Goal: Transaction & Acquisition: Purchase product/service

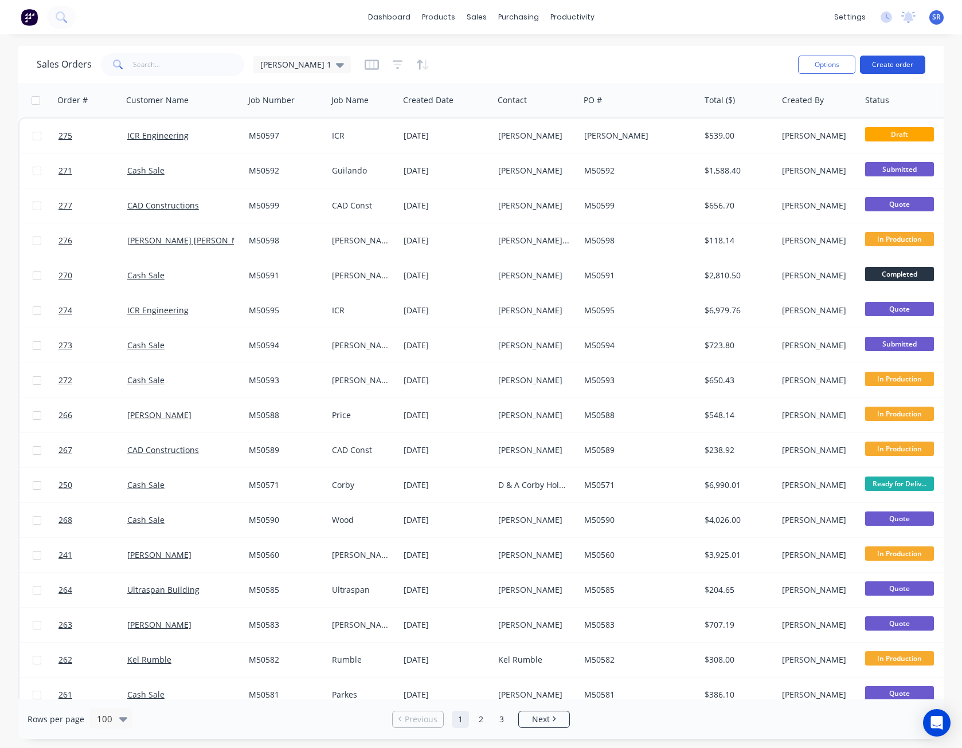
click at [897, 64] on button "Create order" at bounding box center [892, 65] width 65 height 18
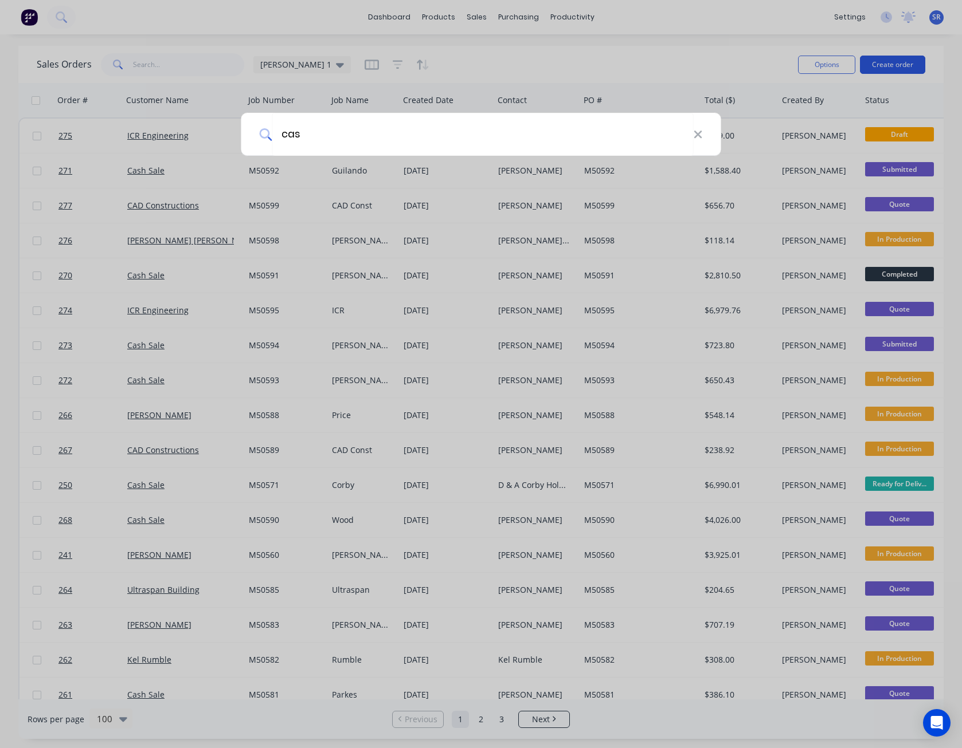
type input "cash"
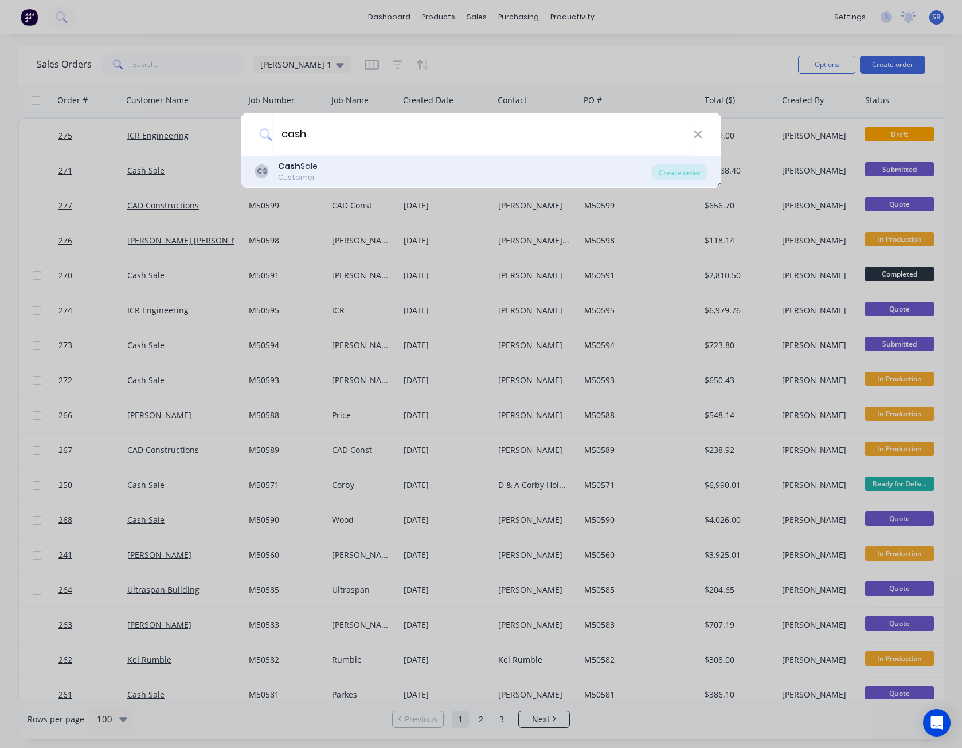
click at [307, 163] on div "Cash Sale" at bounding box center [298, 166] width 40 height 12
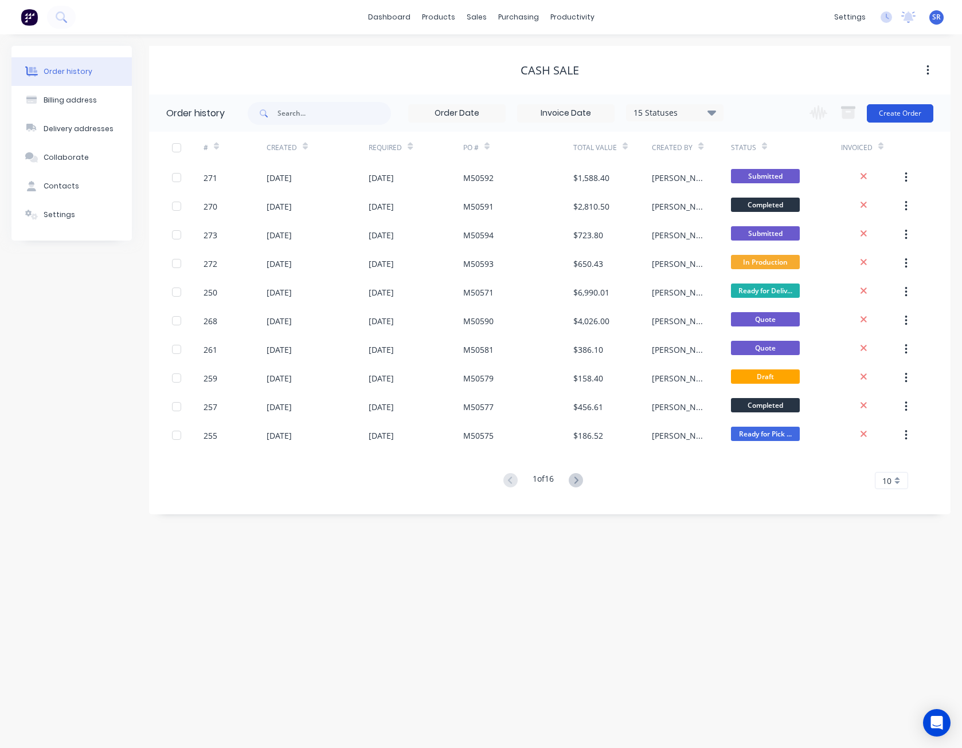
click at [902, 110] on button "Create Order" at bounding box center [899, 113] width 66 height 18
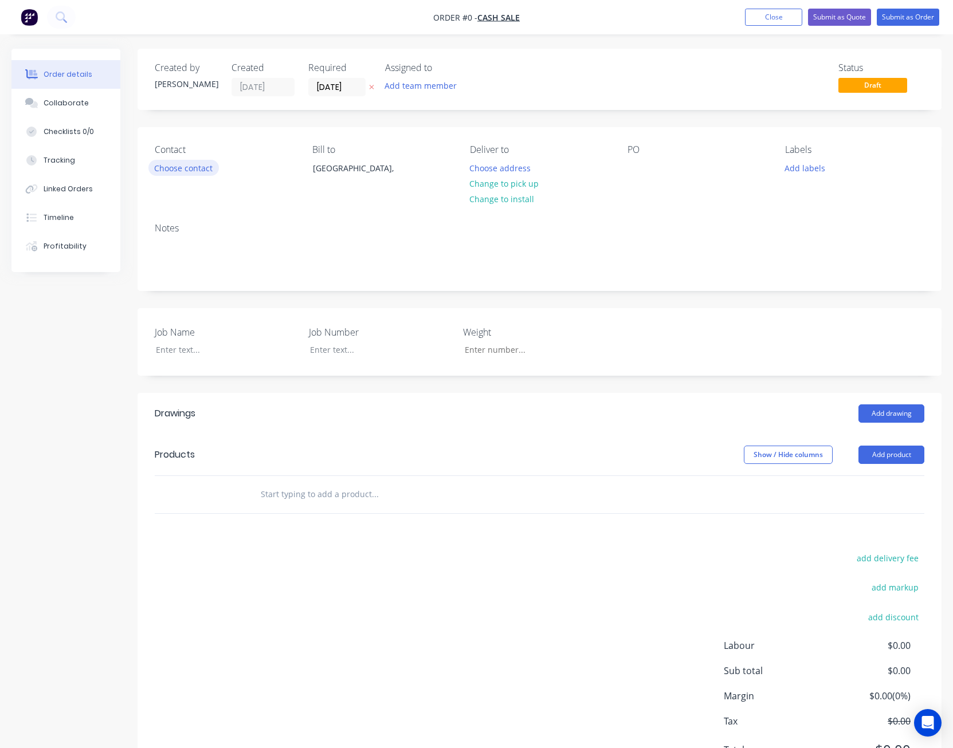
click at [205, 167] on button "Choose contact" at bounding box center [183, 167] width 70 height 15
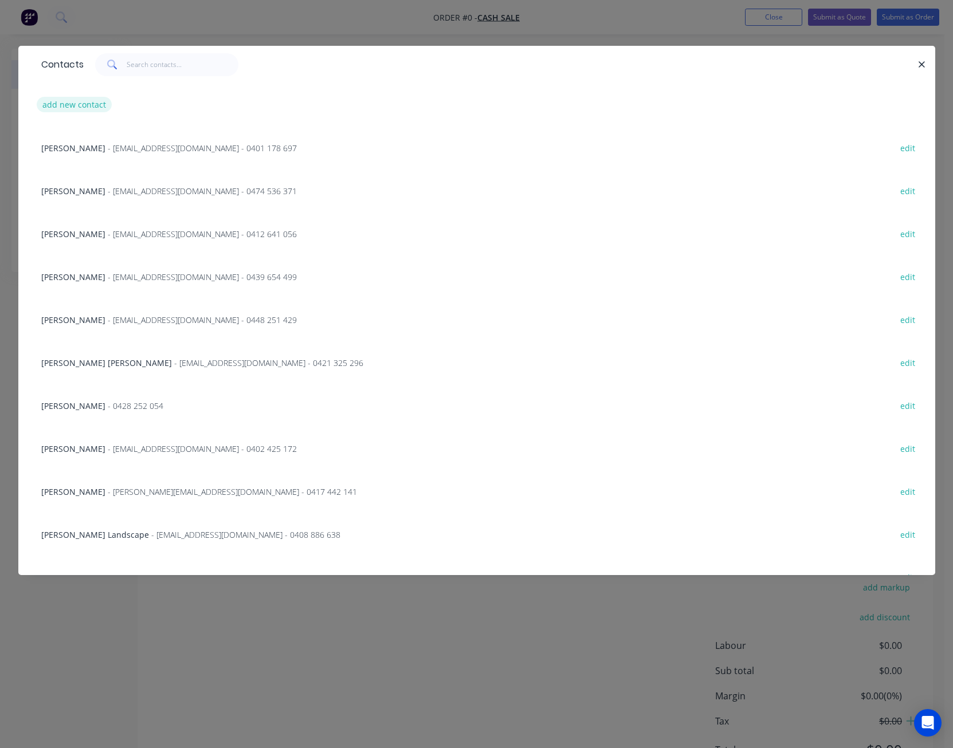
click at [98, 107] on button "add new contact" at bounding box center [75, 104] width 76 height 15
select select "AU"
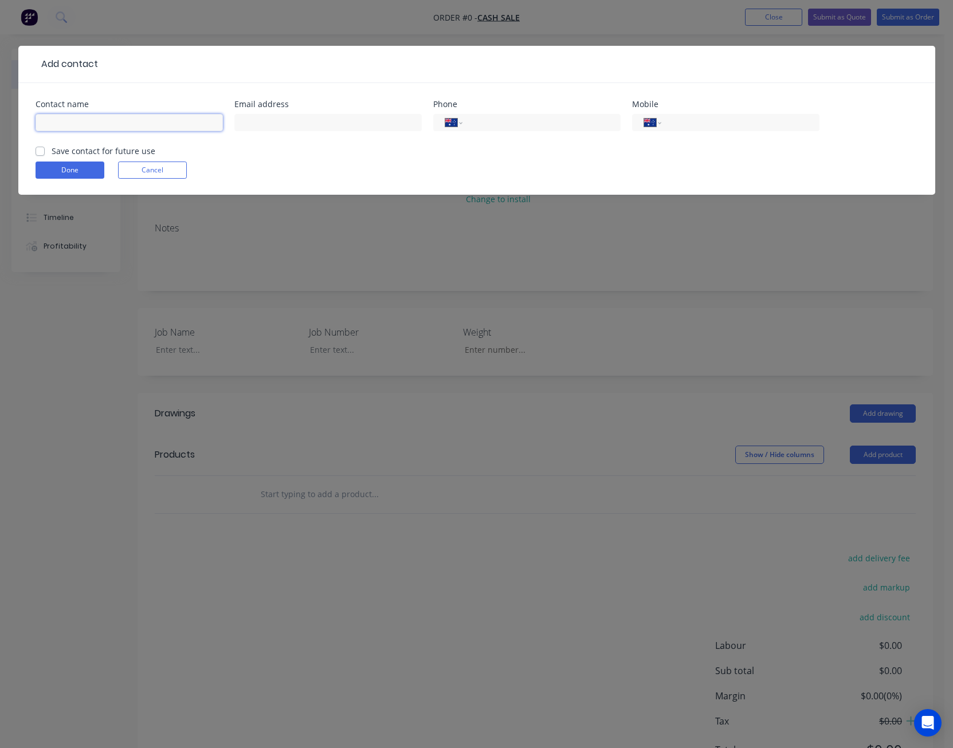
click at [89, 120] on input "text" at bounding box center [129, 122] width 187 height 17
type input "[PERSON_NAME]"
click at [362, 128] on input "text" at bounding box center [327, 122] width 187 height 17
type input "[EMAIL_ADDRESS][DOMAIN_NAME]"
click at [713, 125] on input "tel" at bounding box center [738, 122] width 138 height 13
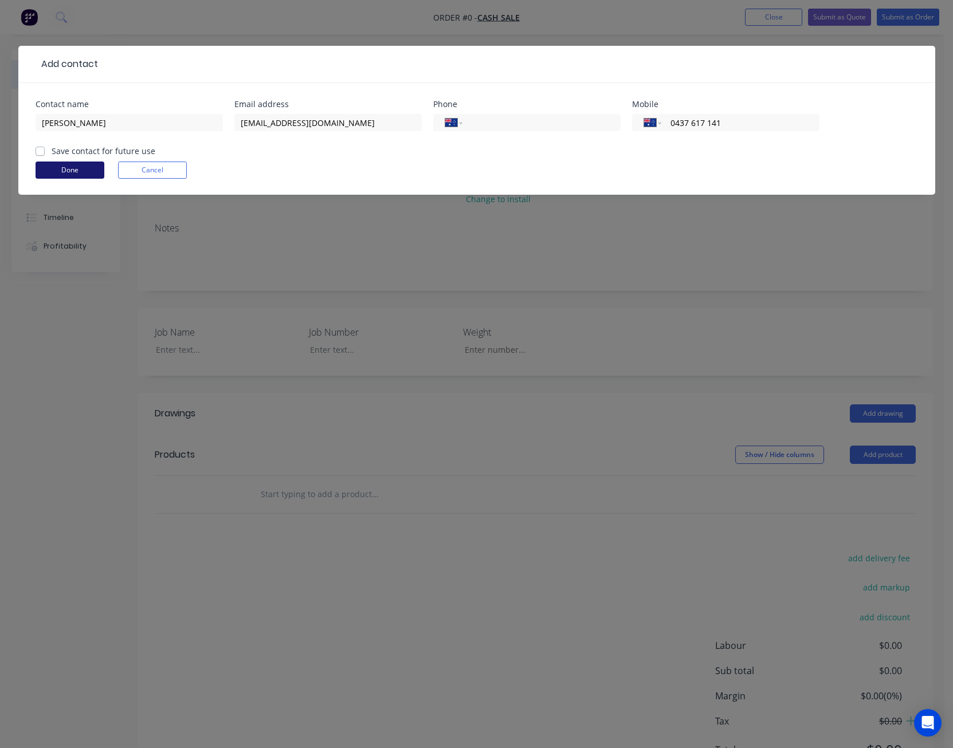
type input "0437 617 141"
click at [87, 174] on button "Done" at bounding box center [70, 170] width 69 height 17
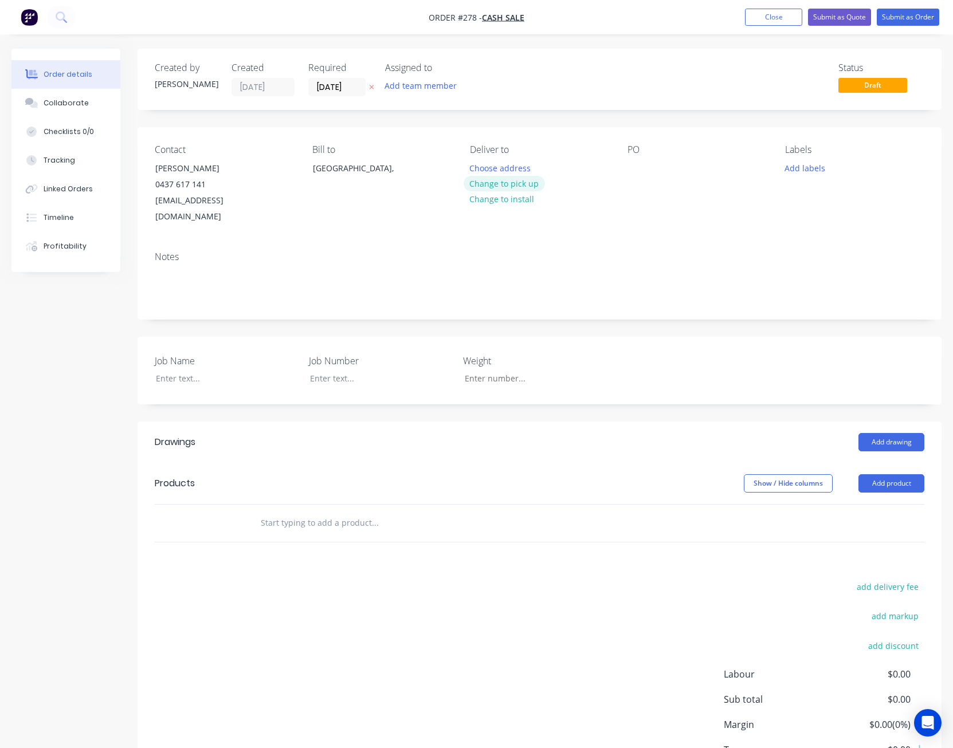
click at [529, 187] on button "Change to pick up" at bounding box center [504, 183] width 81 height 15
click at [641, 168] on div at bounding box center [636, 168] width 18 height 17
click at [190, 370] on div at bounding box center [218, 378] width 143 height 17
click at [899, 474] on button "Add product" at bounding box center [891, 483] width 66 height 18
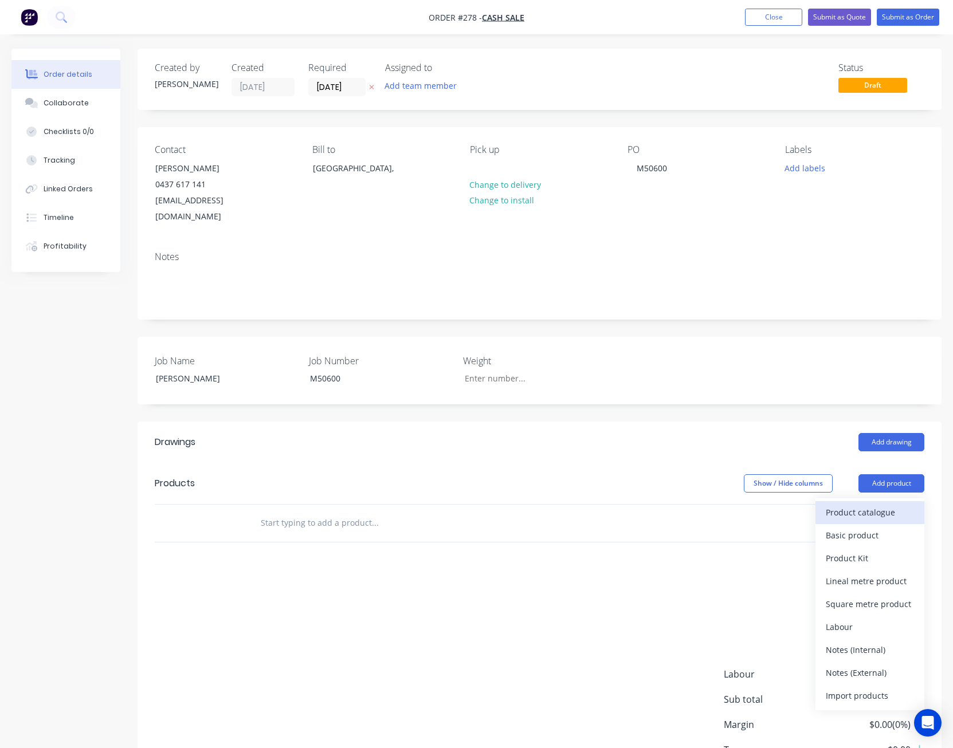
click at [885, 504] on div "Product catalogue" at bounding box center [870, 512] width 88 height 17
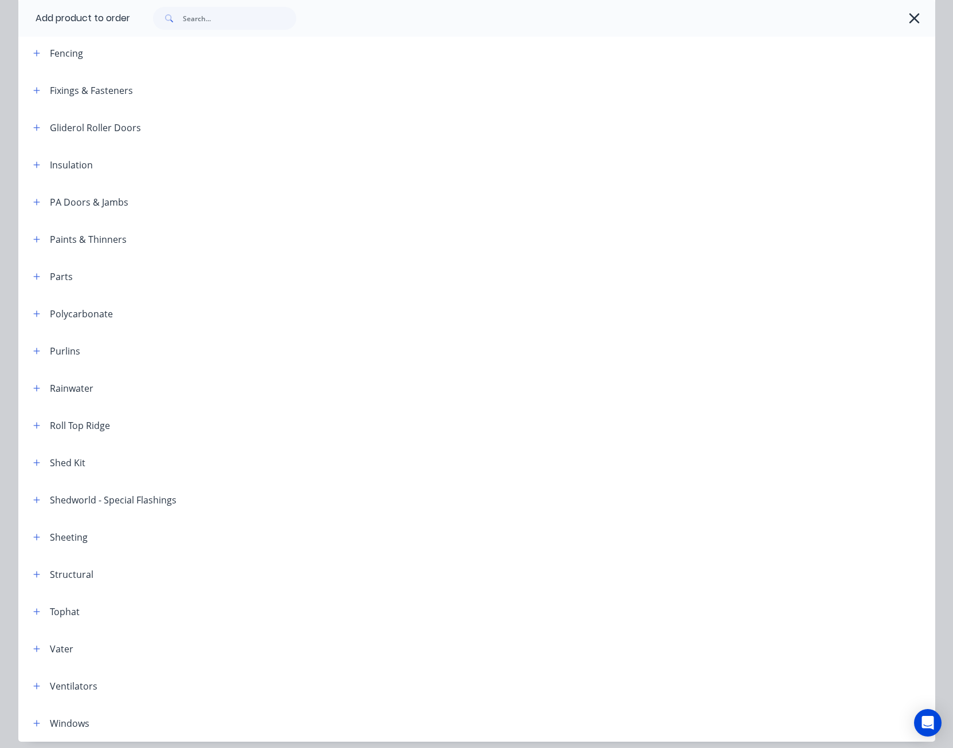
scroll to position [433, 0]
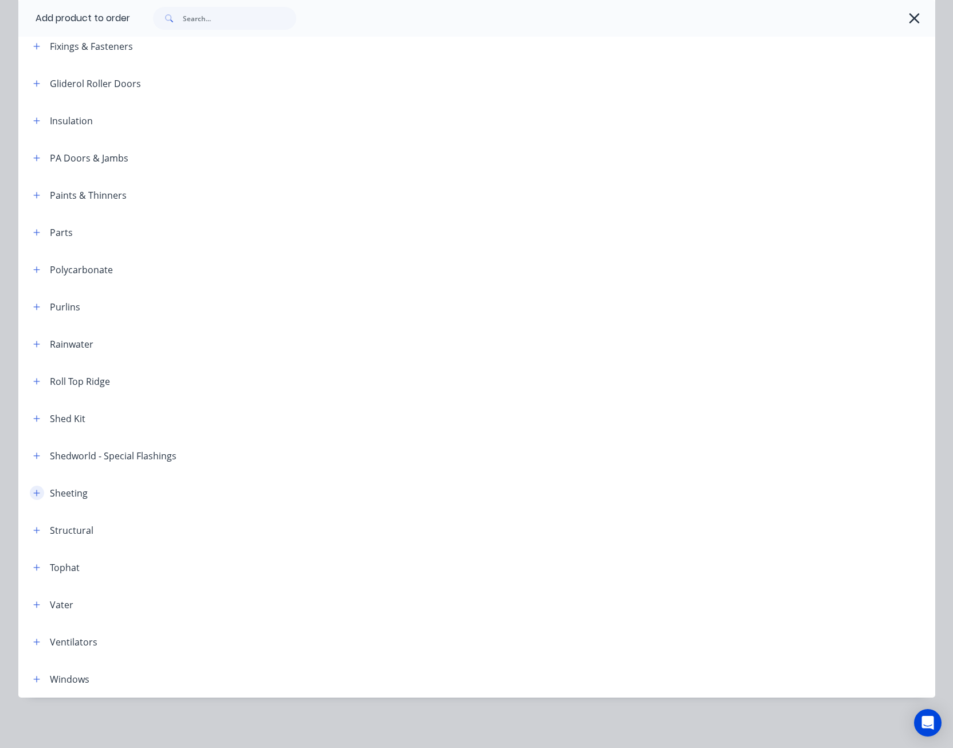
click at [33, 490] on icon "button" at bounding box center [36, 493] width 7 height 8
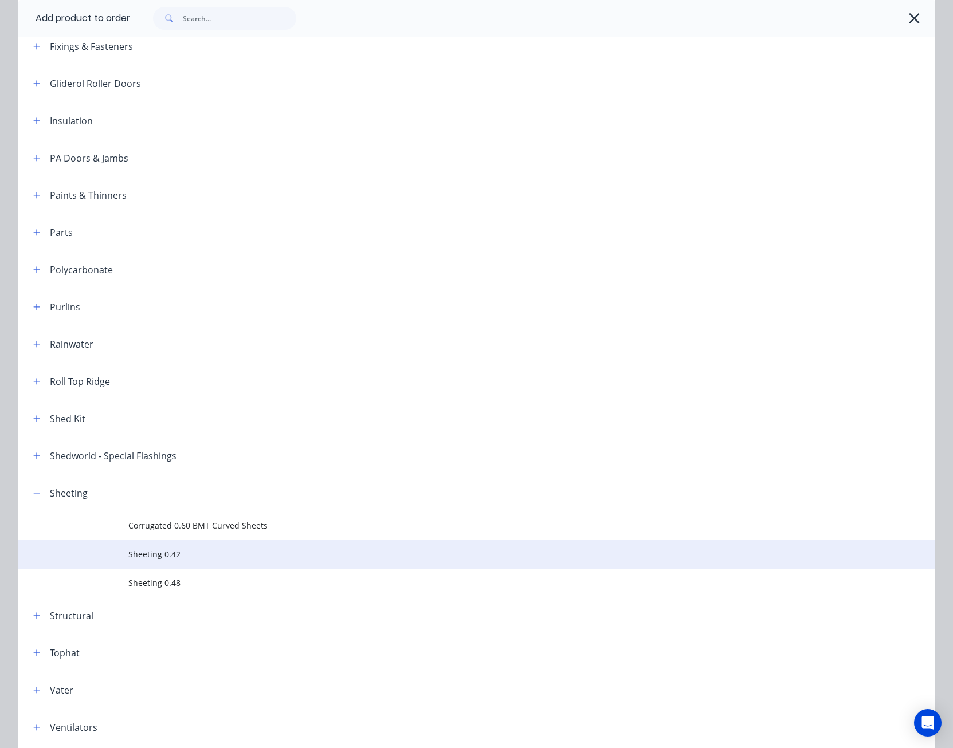
click at [145, 561] on td "Sheeting 0.42" at bounding box center [531, 554] width 807 height 29
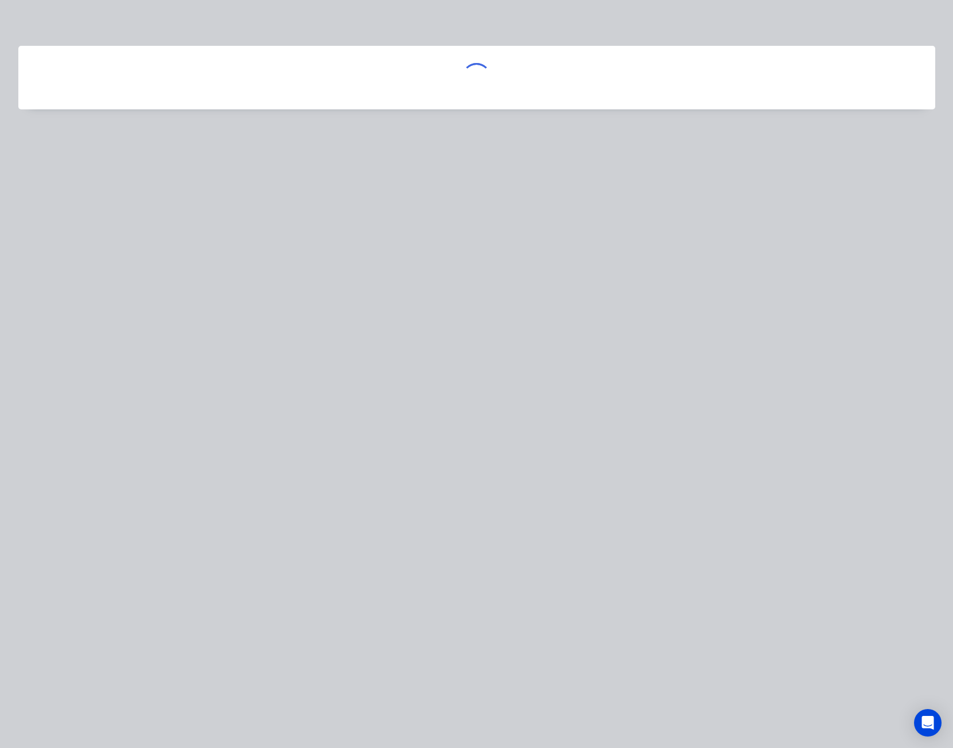
scroll to position [0, 0]
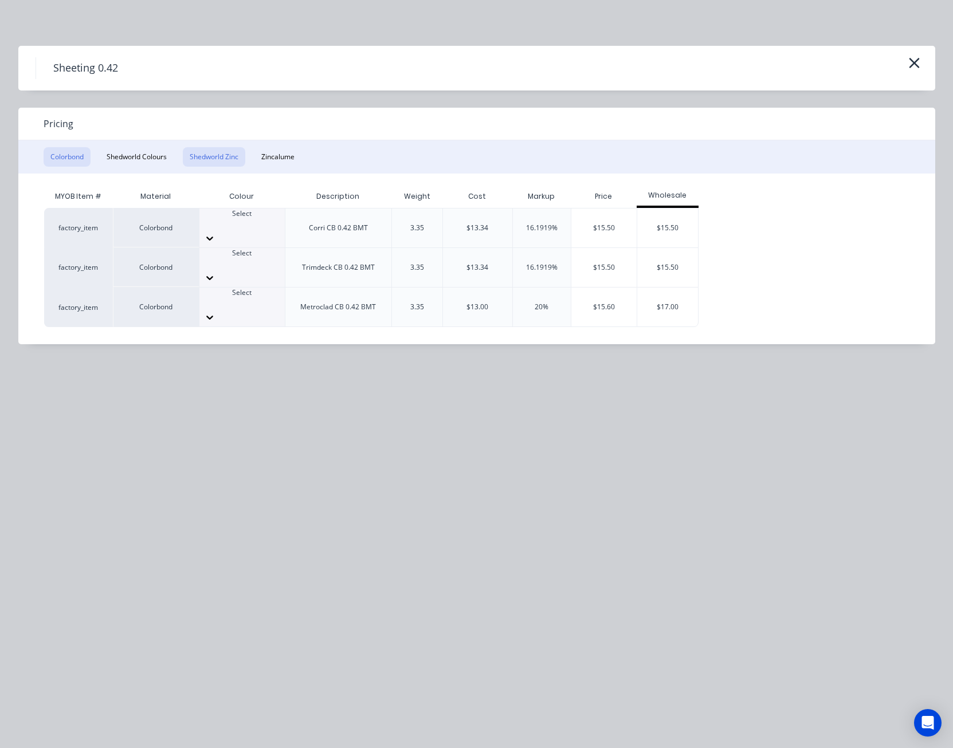
click at [224, 154] on button "Shedworld Zinc" at bounding box center [214, 156] width 62 height 19
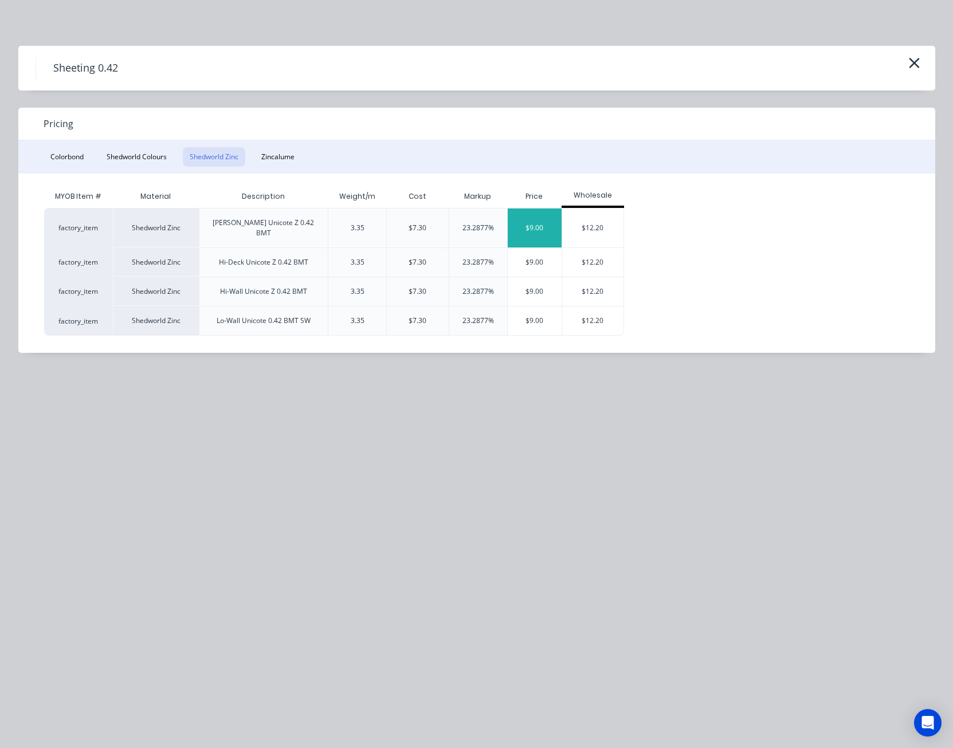
click at [532, 224] on div "$9.00" at bounding box center [535, 228] width 54 height 39
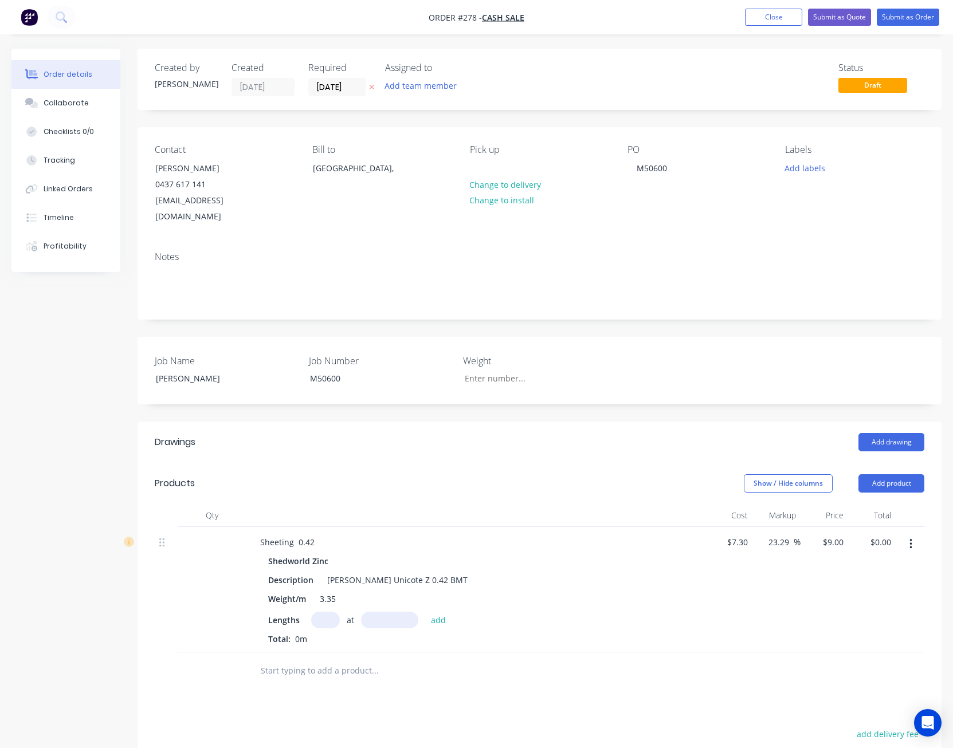
click at [328, 612] on input "text" at bounding box center [325, 620] width 29 height 17
type input "18"
type input "6000"
click at [425, 612] on button "add" at bounding box center [438, 619] width 27 height 15
type input "$972.00"
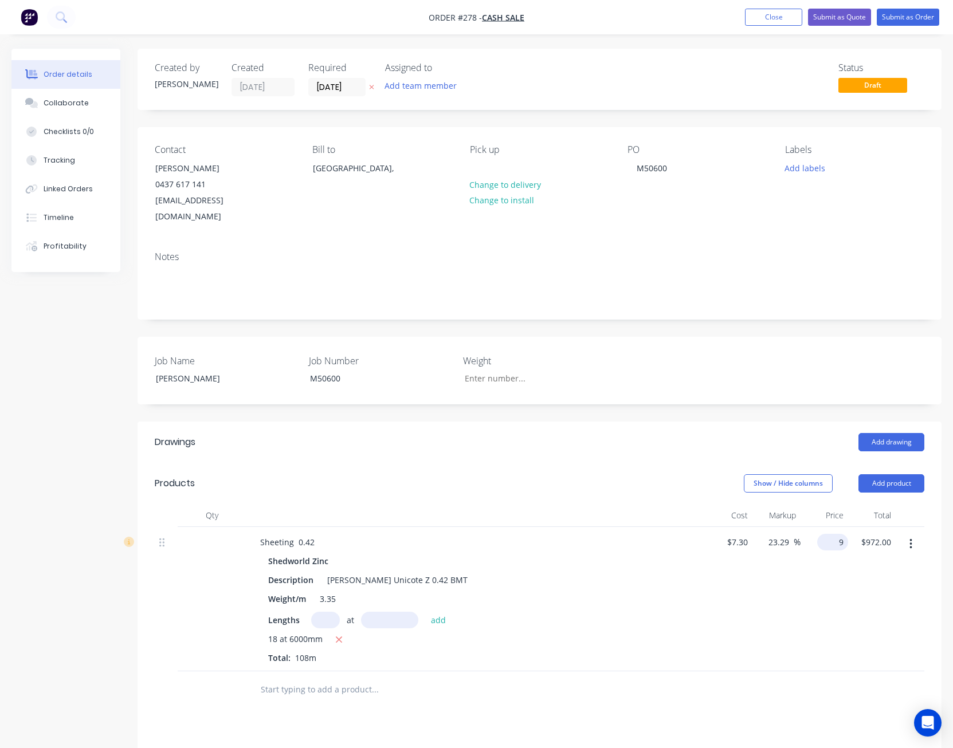
click at [844, 534] on input "9" at bounding box center [835, 542] width 26 height 17
type input "8"
type input "9.59"
type input "$8.00"
type input "$864.00"
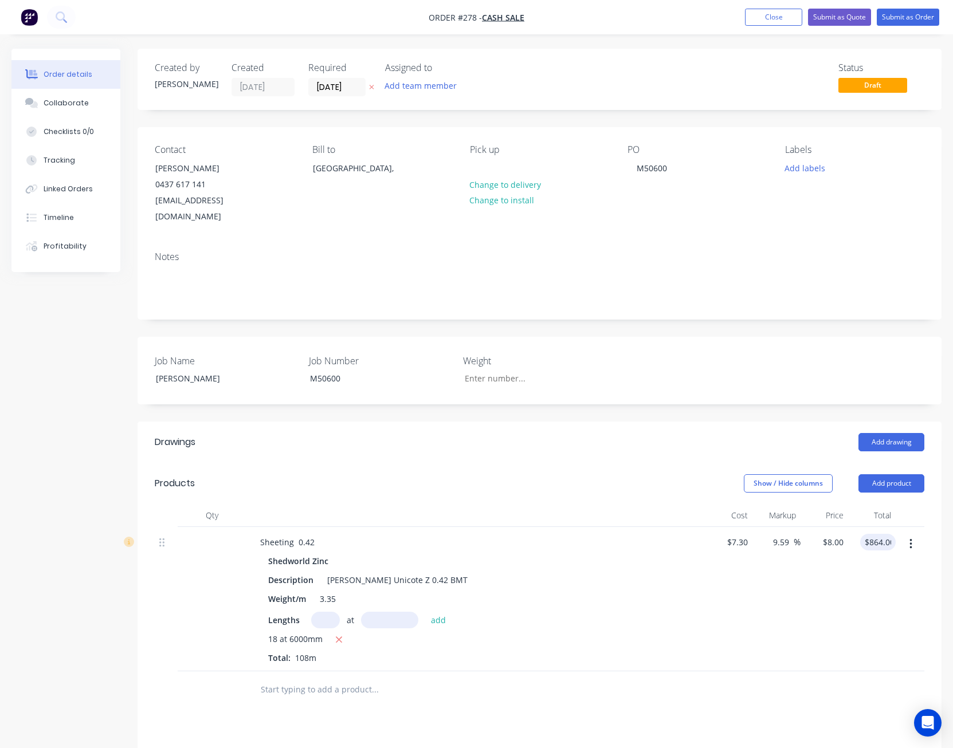
click at [829, 618] on div "$8.00 $8.00" at bounding box center [825, 599] width 48 height 144
click at [904, 474] on button "Add product" at bounding box center [891, 483] width 66 height 18
click at [871, 504] on div "Product catalogue" at bounding box center [870, 512] width 88 height 17
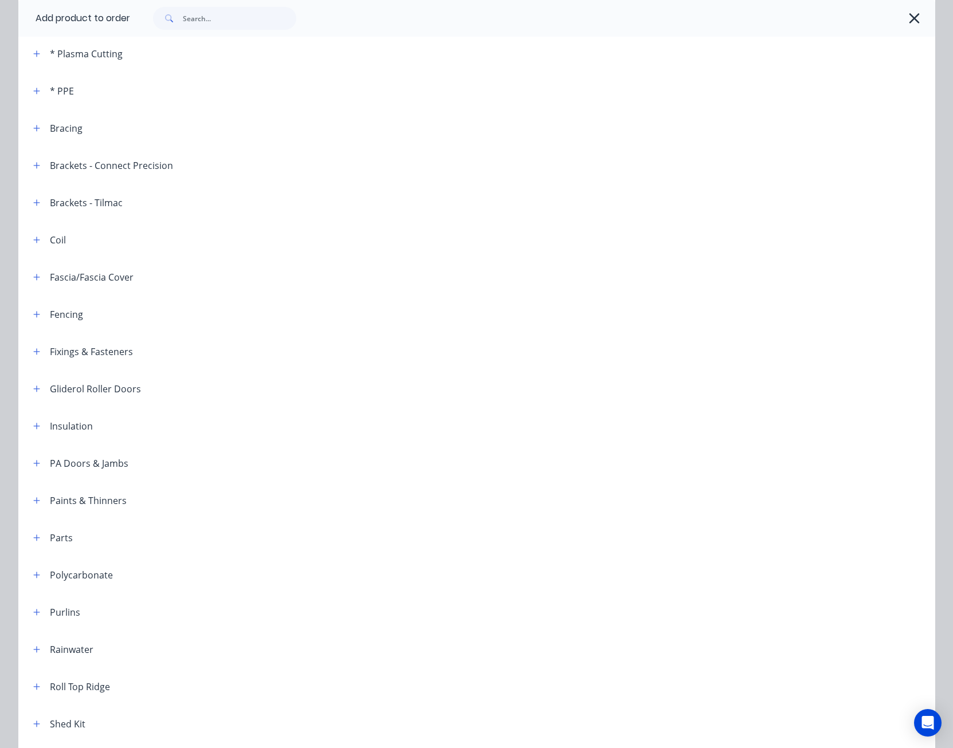
scroll to position [229, 0]
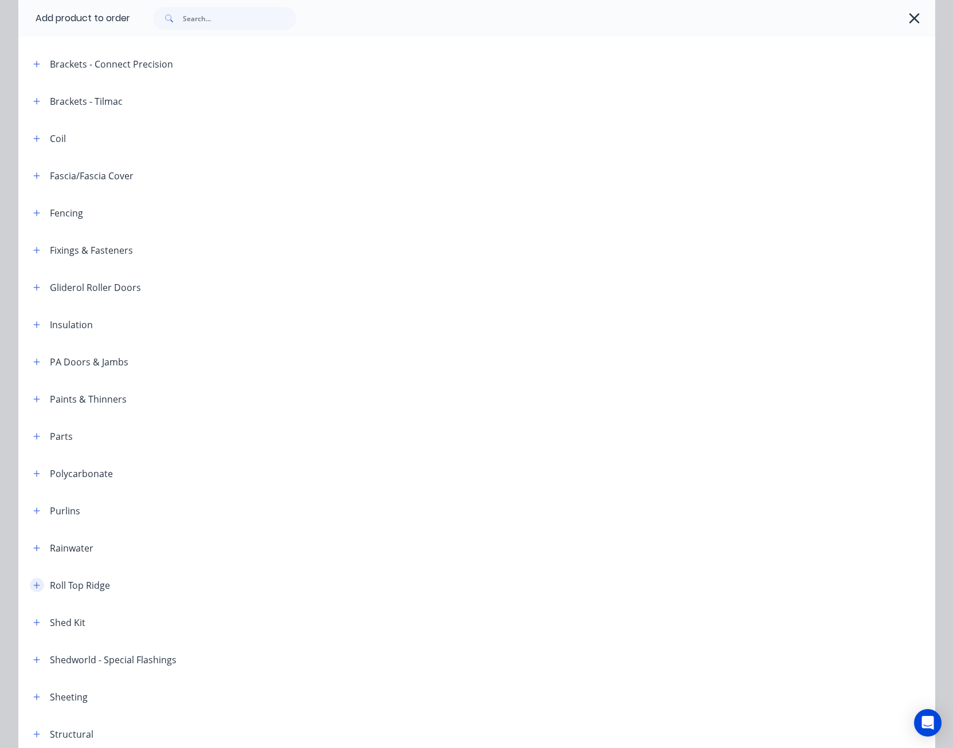
click at [33, 585] on icon "button" at bounding box center [36, 585] width 6 height 6
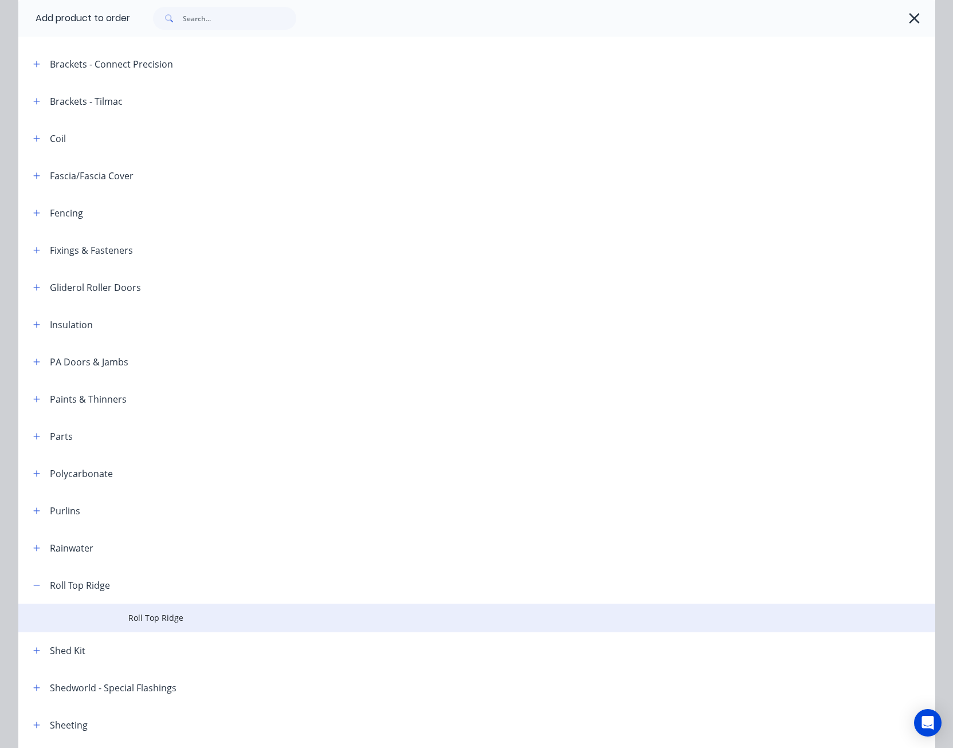
click at [144, 622] on span "Roll Top Ridge" at bounding box center [450, 618] width 645 height 12
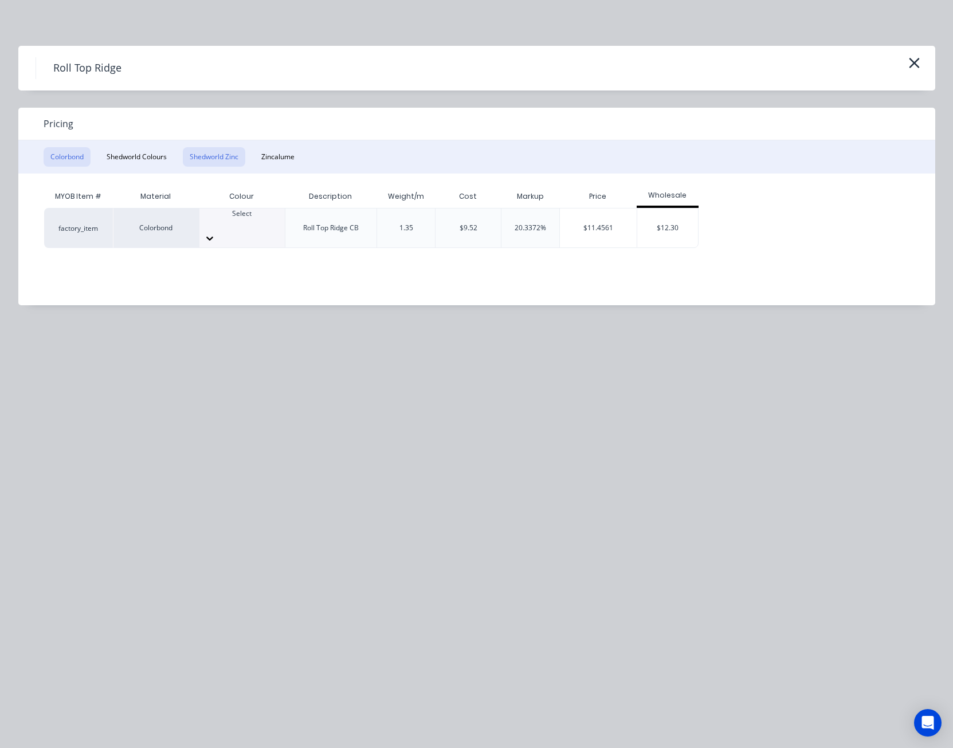
click at [212, 151] on button "Shedworld Zinc" at bounding box center [214, 156] width 62 height 19
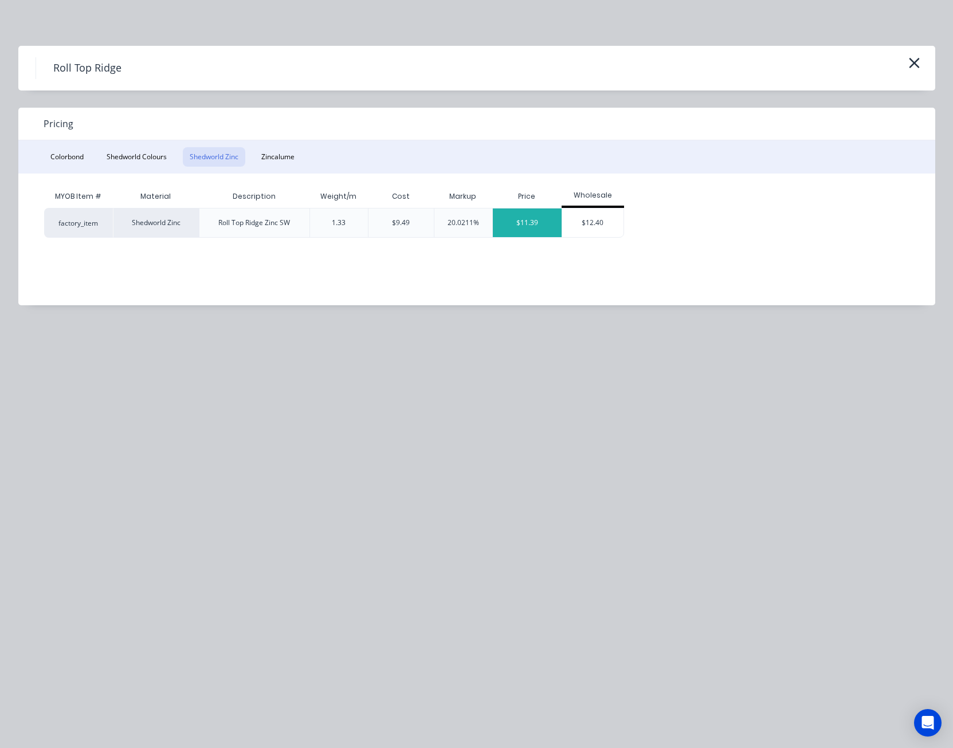
click at [552, 218] on div "$11.39" at bounding box center [527, 223] width 69 height 29
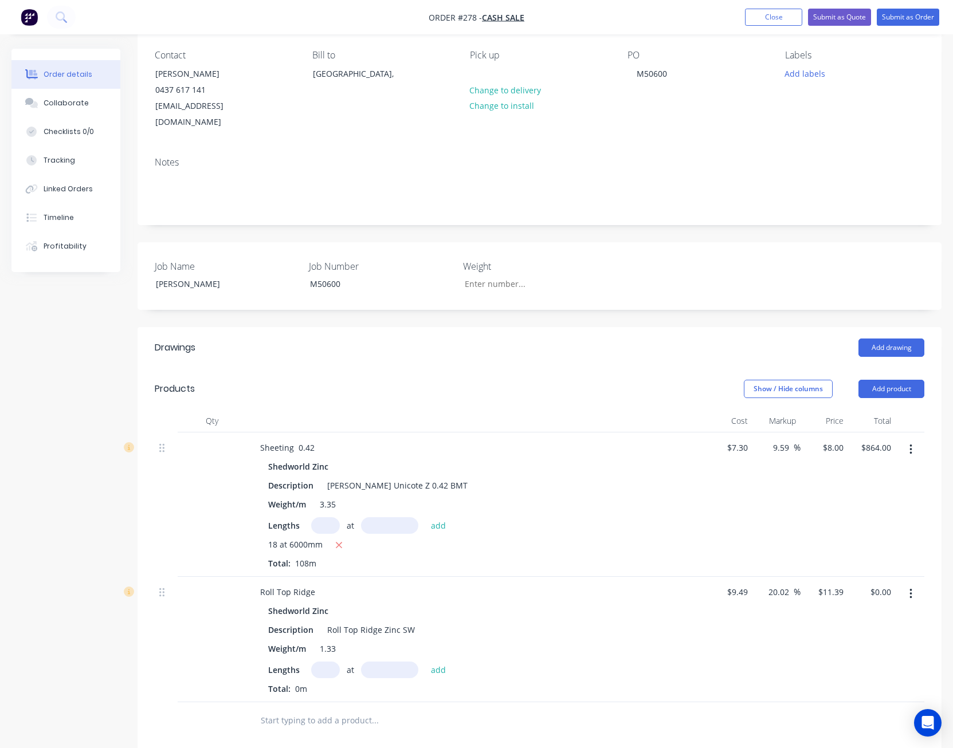
scroll to position [172, 0]
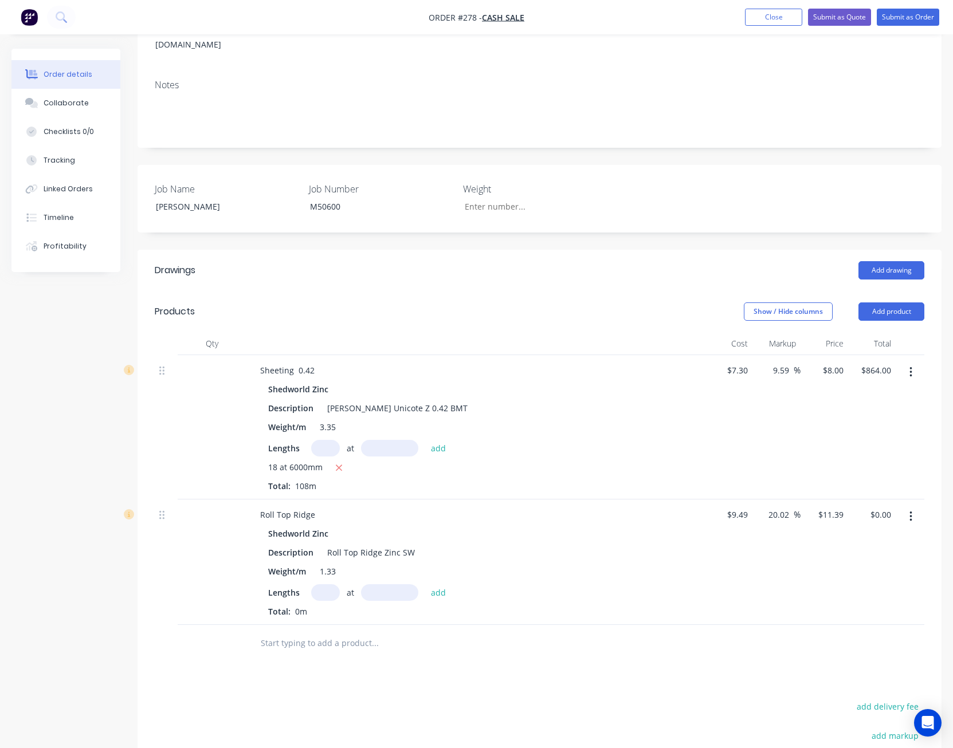
click at [321, 585] on input "text" at bounding box center [325, 593] width 29 height 17
type input "2"
type input "4600"
click at [425, 585] on button "add" at bounding box center [438, 592] width 27 height 15
type input "$104.79"
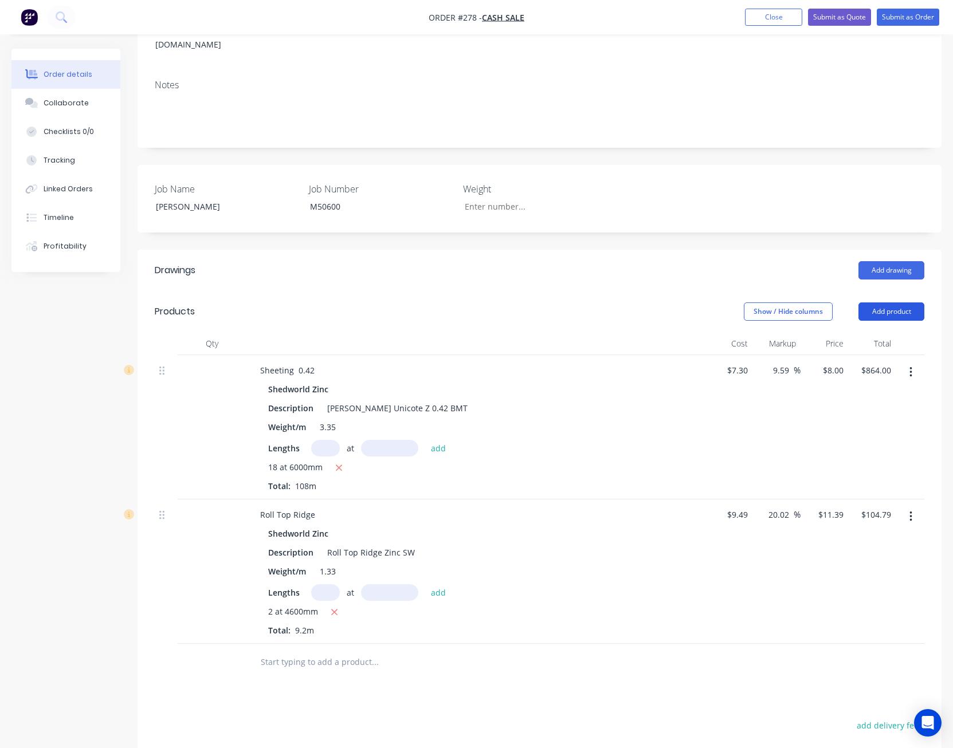
click at [893, 303] on button "Add product" at bounding box center [891, 312] width 66 height 18
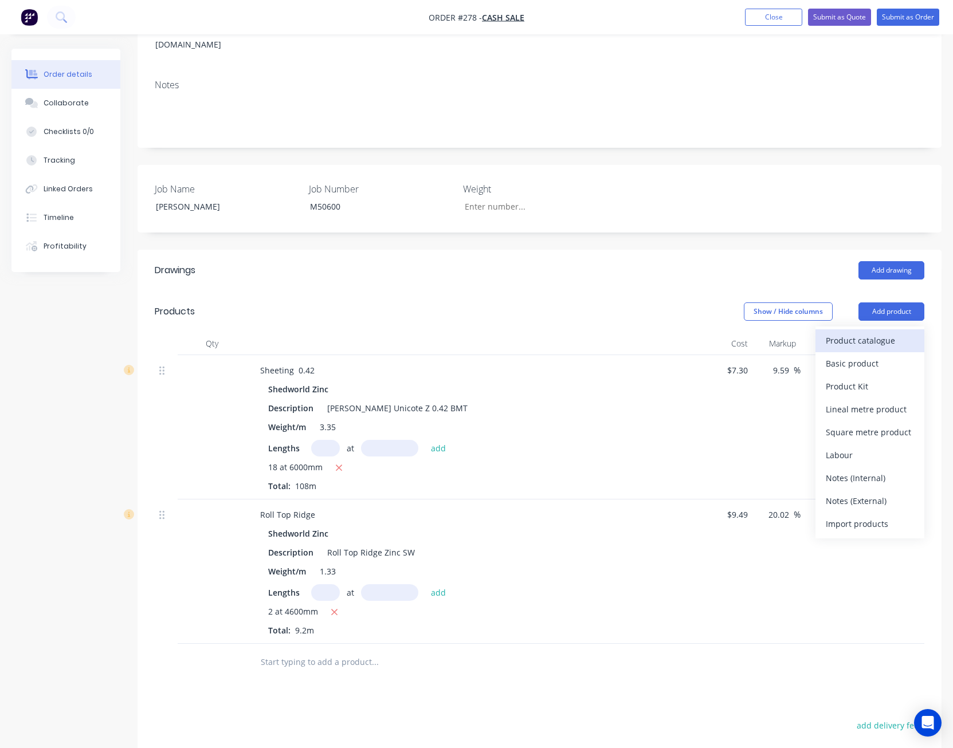
click at [880, 332] on div "Product catalogue" at bounding box center [870, 340] width 88 height 17
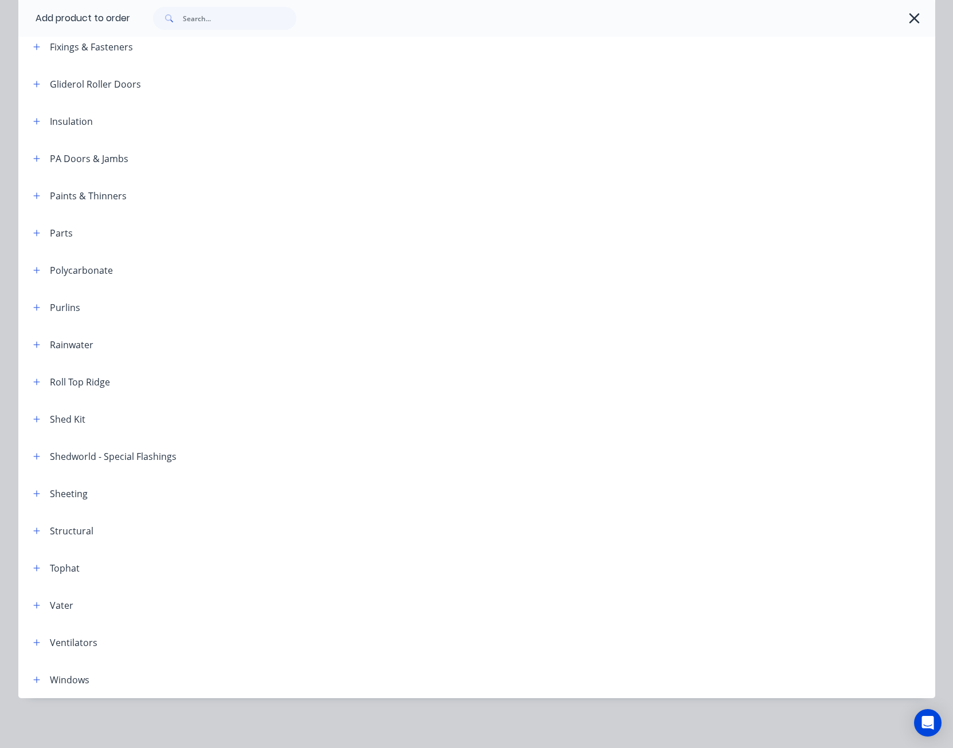
scroll to position [433, 0]
click at [32, 338] on button "button" at bounding box center [37, 344] width 14 height 14
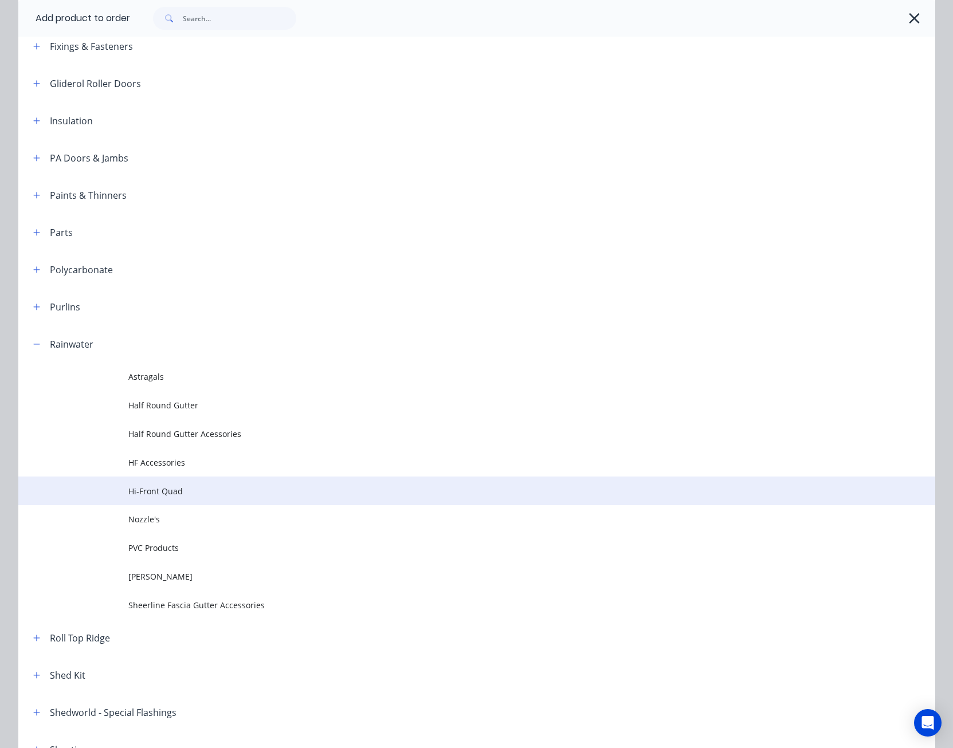
click at [162, 483] on td "Hi-Front Quad" at bounding box center [531, 491] width 807 height 29
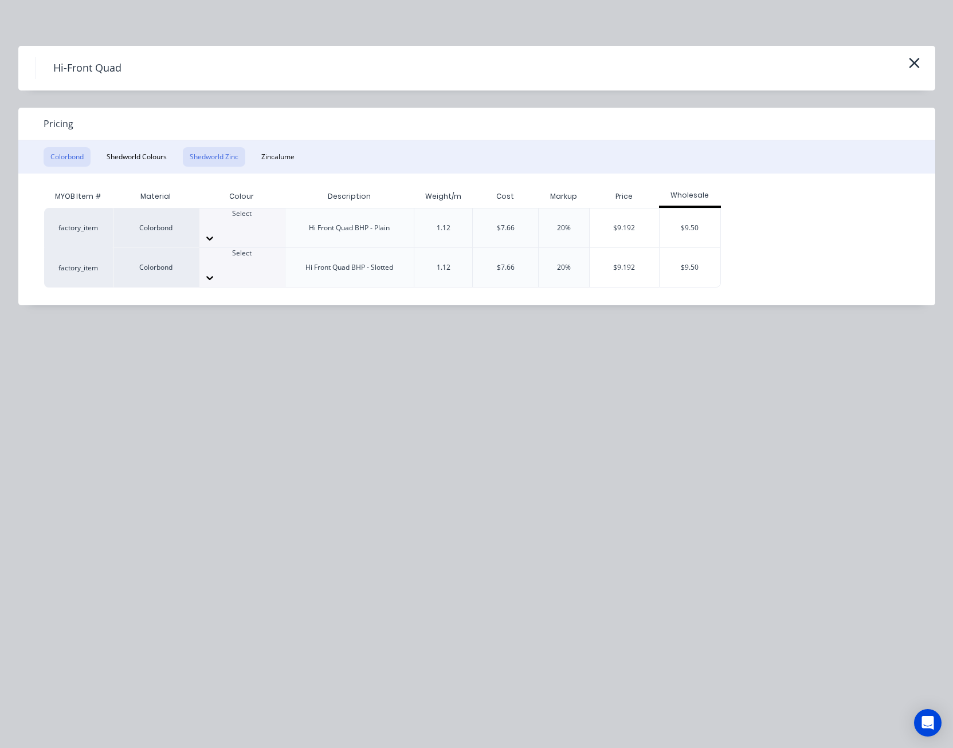
click at [219, 152] on button "Shedworld Zinc" at bounding box center [214, 156] width 62 height 19
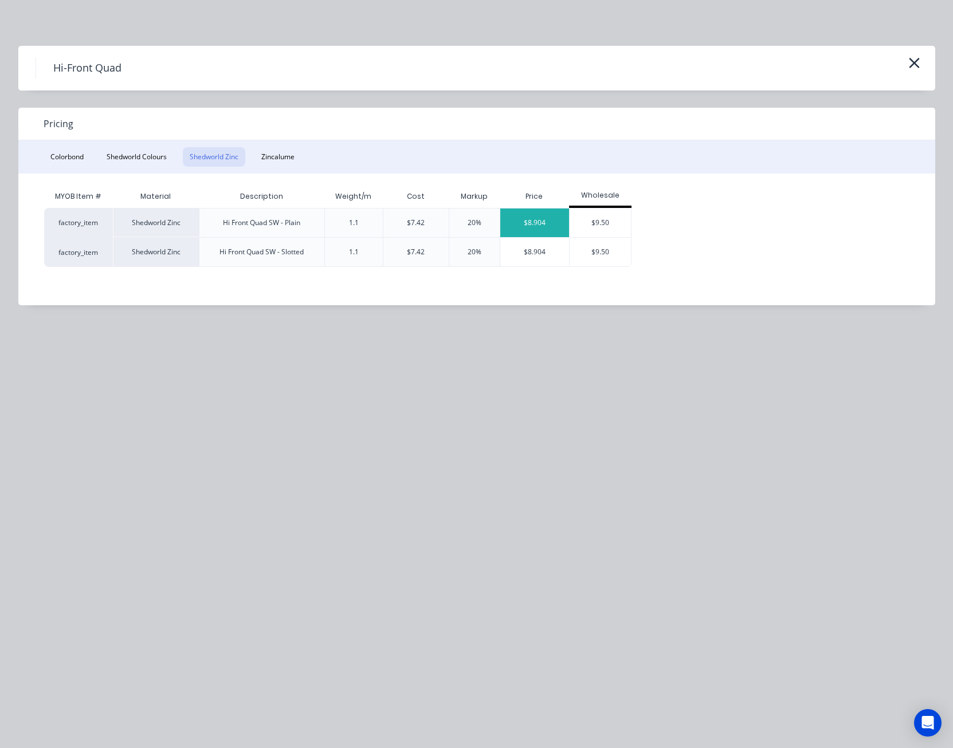
click at [529, 226] on div "$8.904" at bounding box center [534, 223] width 69 height 29
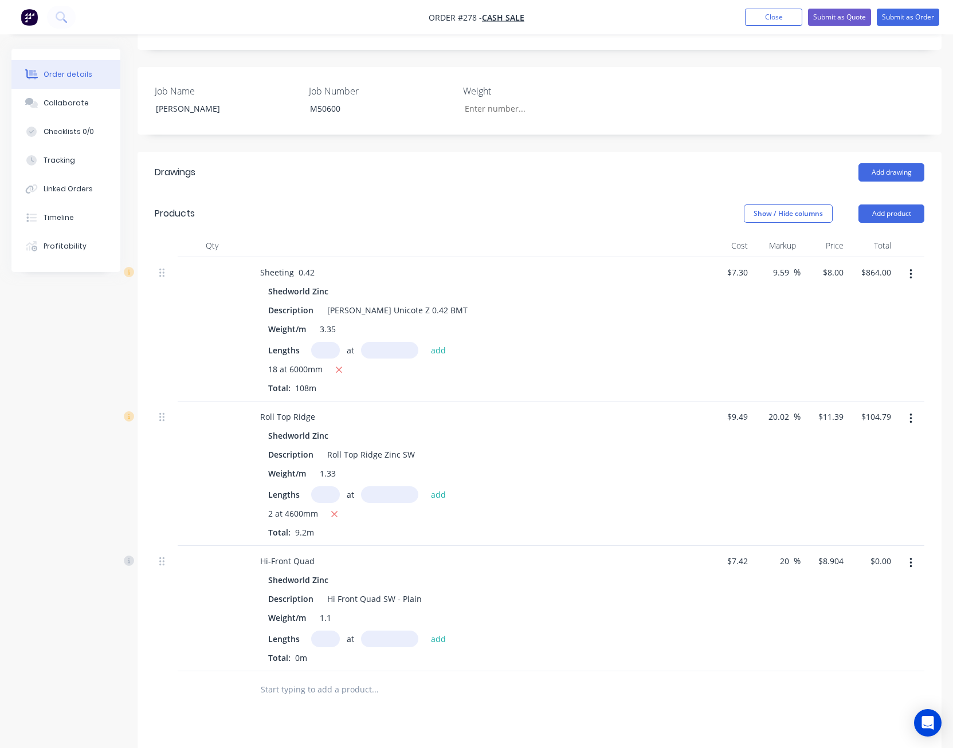
scroll to position [344, 0]
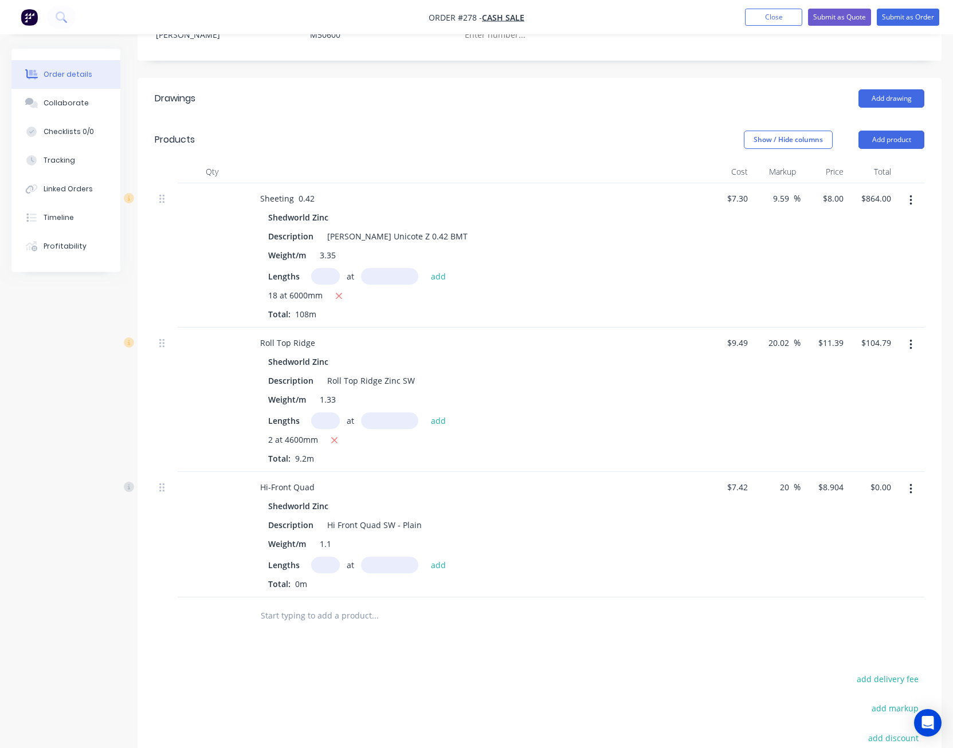
click at [330, 557] on input "text" at bounding box center [325, 565] width 29 height 17
type input "2"
type input "9000"
click at [425, 557] on button "add" at bounding box center [438, 564] width 27 height 15
type input "$160.27"
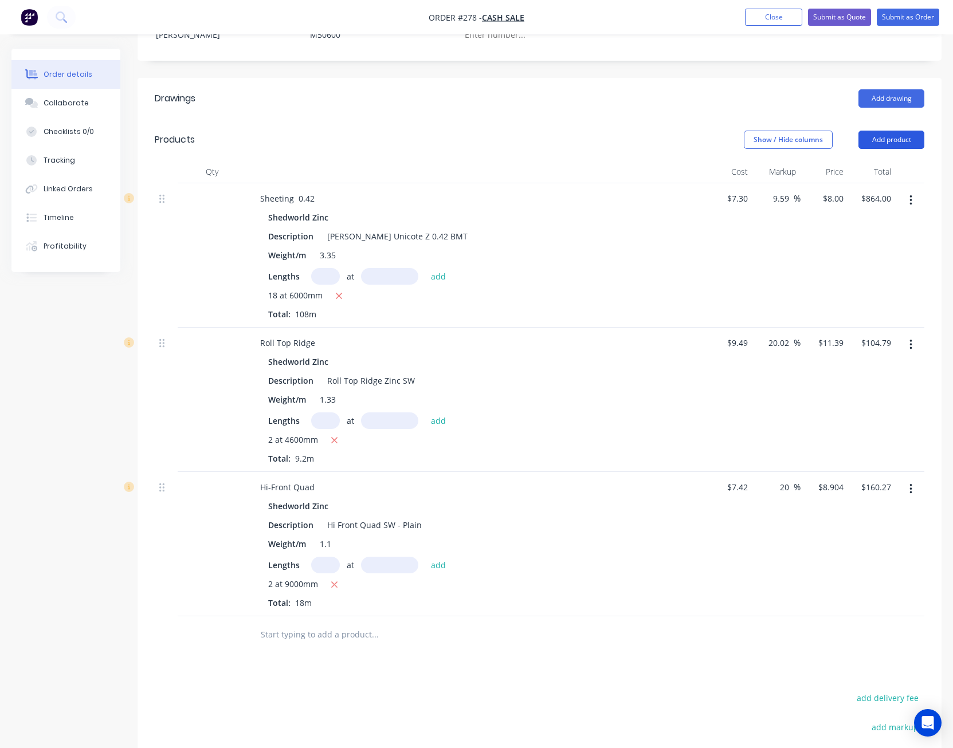
click at [900, 131] on button "Add product" at bounding box center [891, 140] width 66 height 18
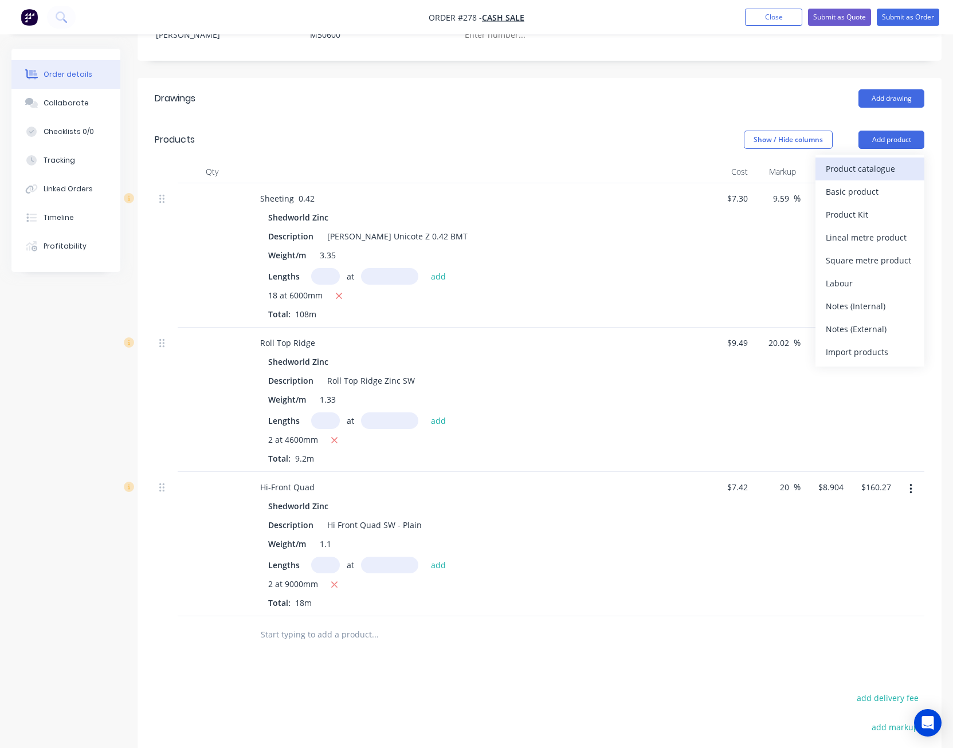
click at [893, 160] on div "Product catalogue" at bounding box center [870, 168] width 88 height 17
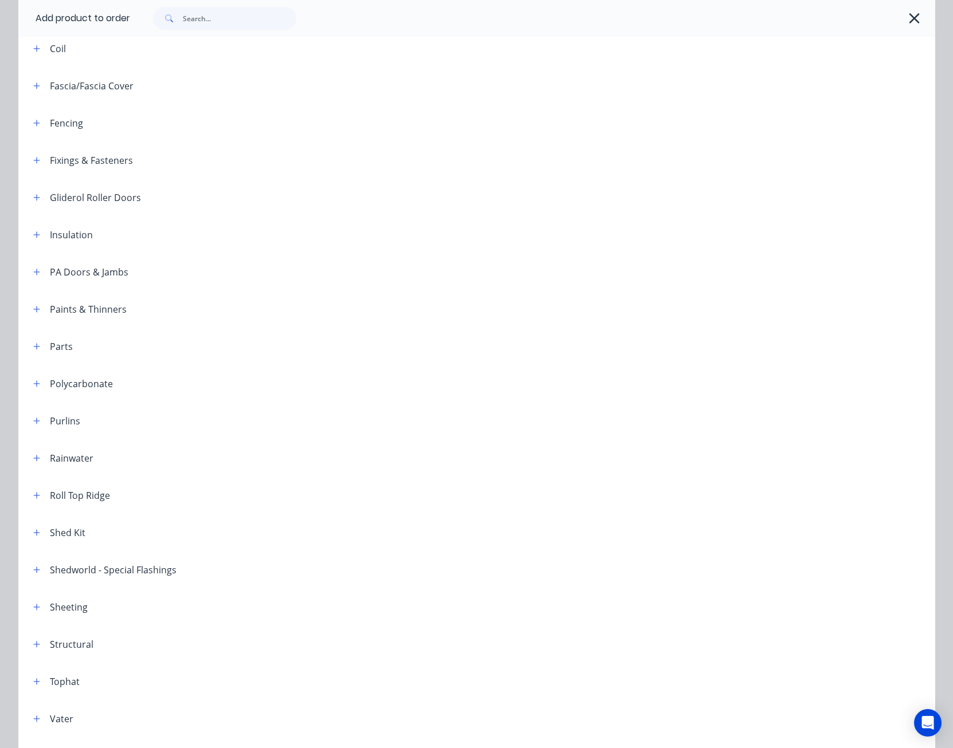
scroll to position [433, 0]
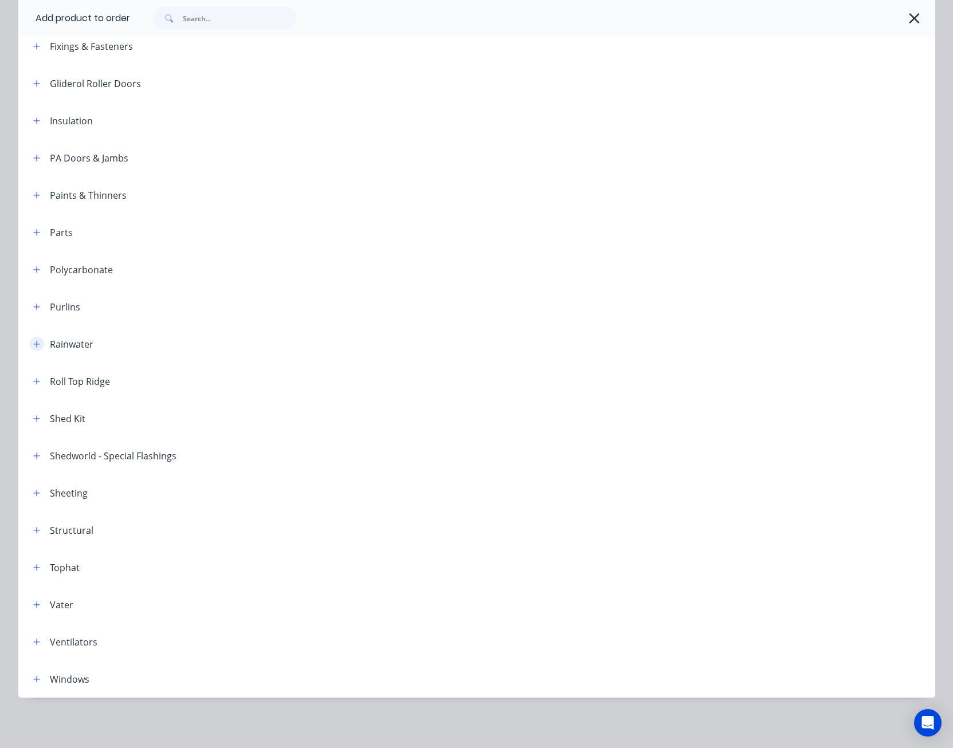
click at [33, 340] on icon "button" at bounding box center [36, 344] width 7 height 8
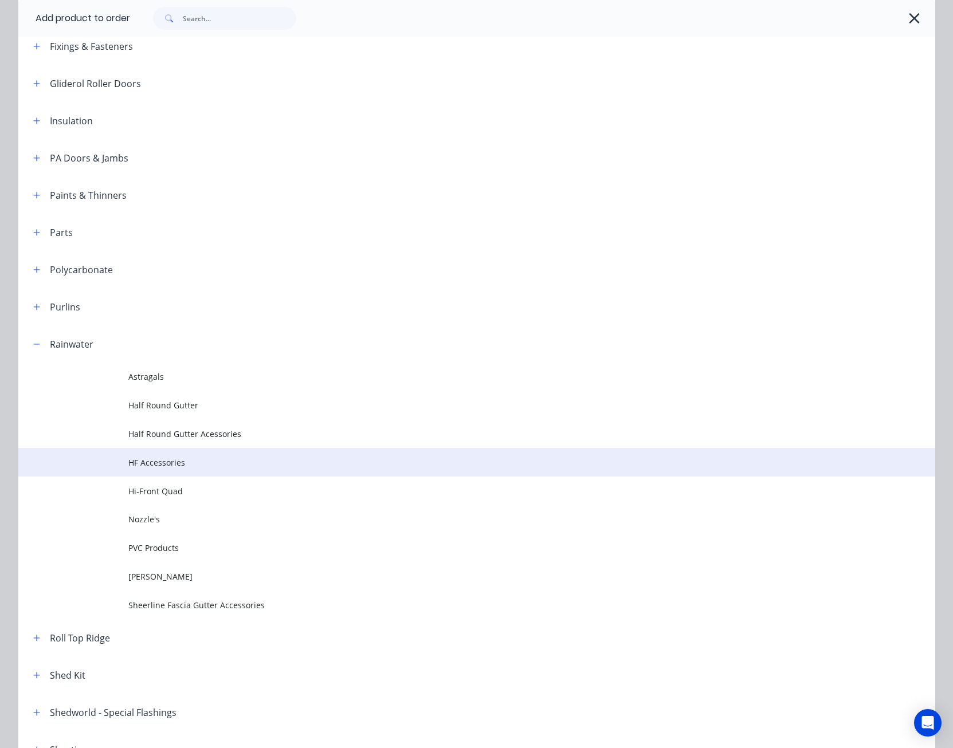
click at [148, 460] on span "HF Accessories" at bounding box center [450, 463] width 645 height 12
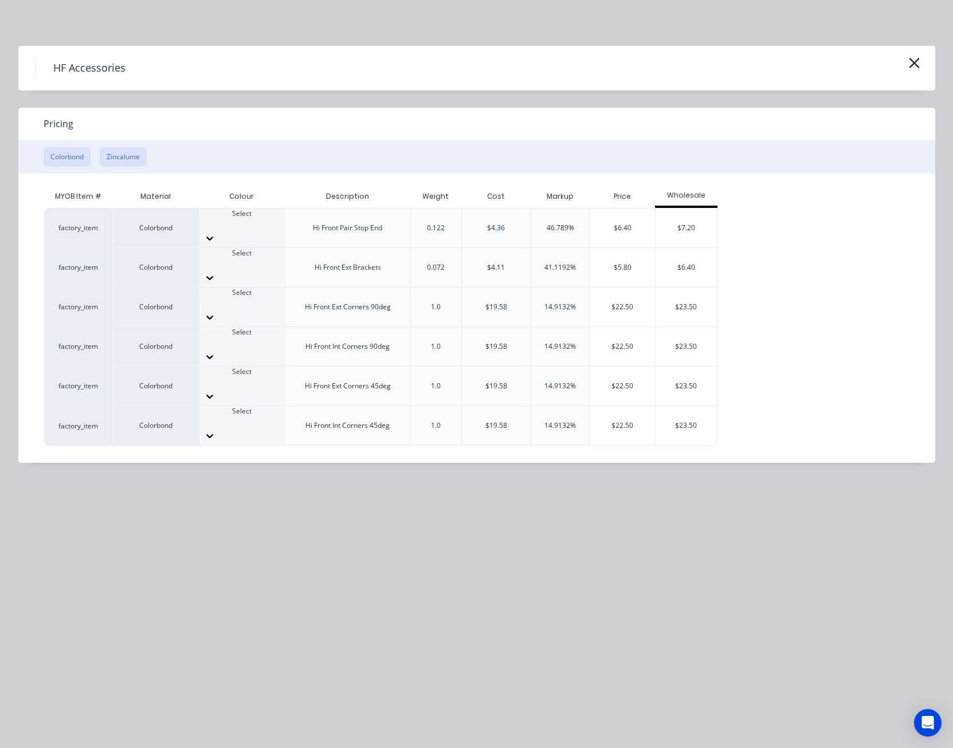
click at [124, 156] on button "Zincalume" at bounding box center [123, 156] width 47 height 19
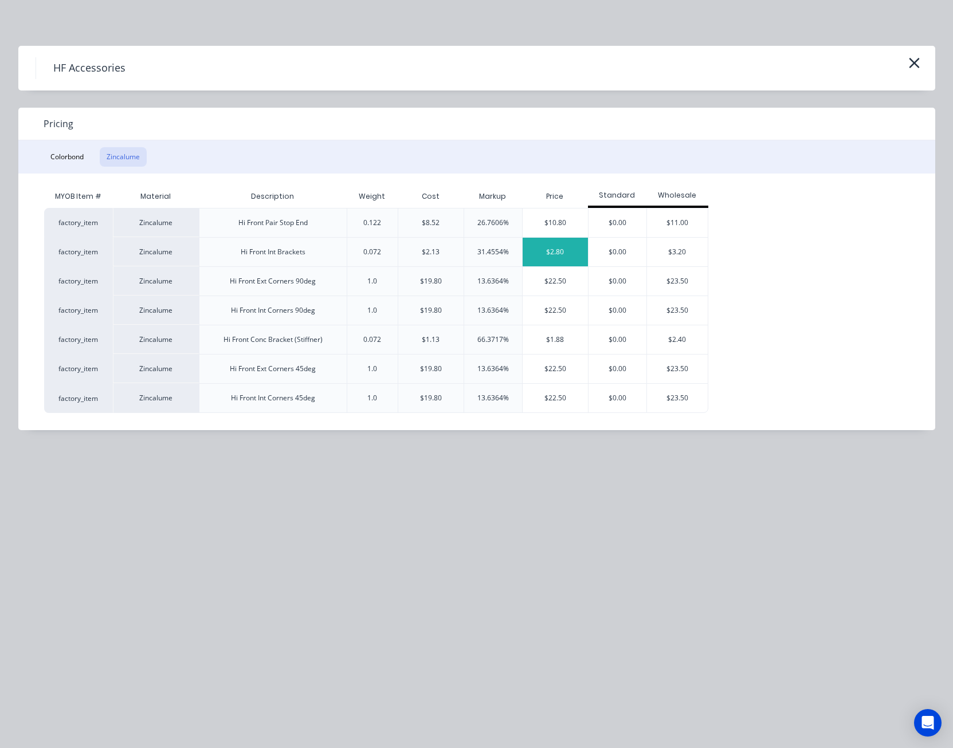
click at [550, 253] on div "$2.80" at bounding box center [555, 252] width 65 height 29
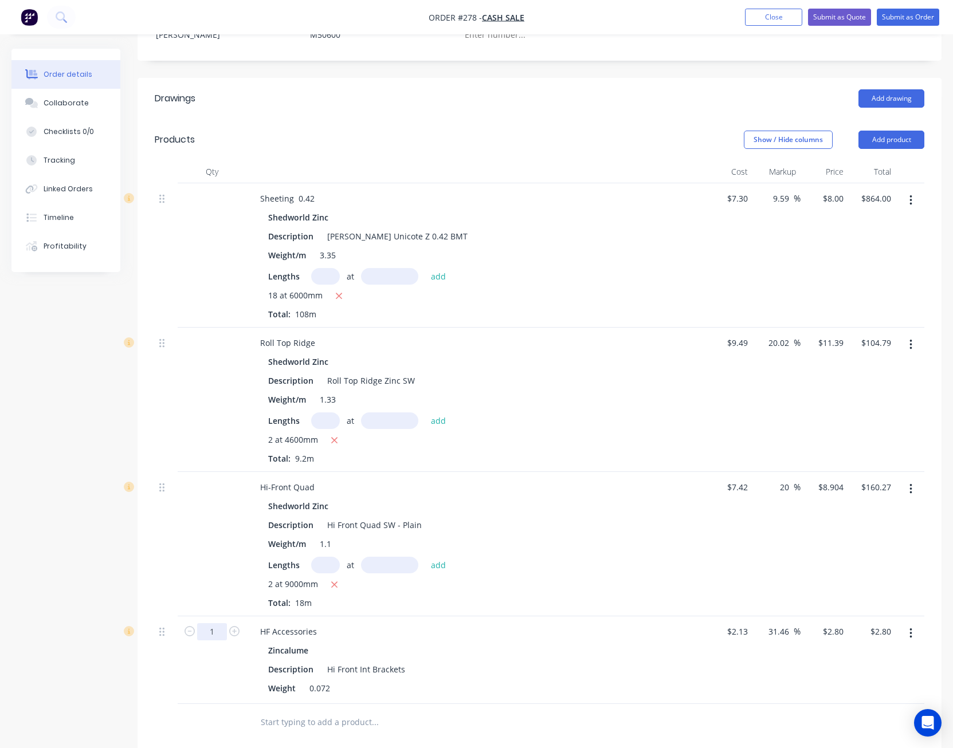
click at [215, 623] on input "1" at bounding box center [212, 631] width 30 height 17
type input "20"
type input "$56.00"
click at [898, 131] on button "Add product" at bounding box center [891, 140] width 66 height 18
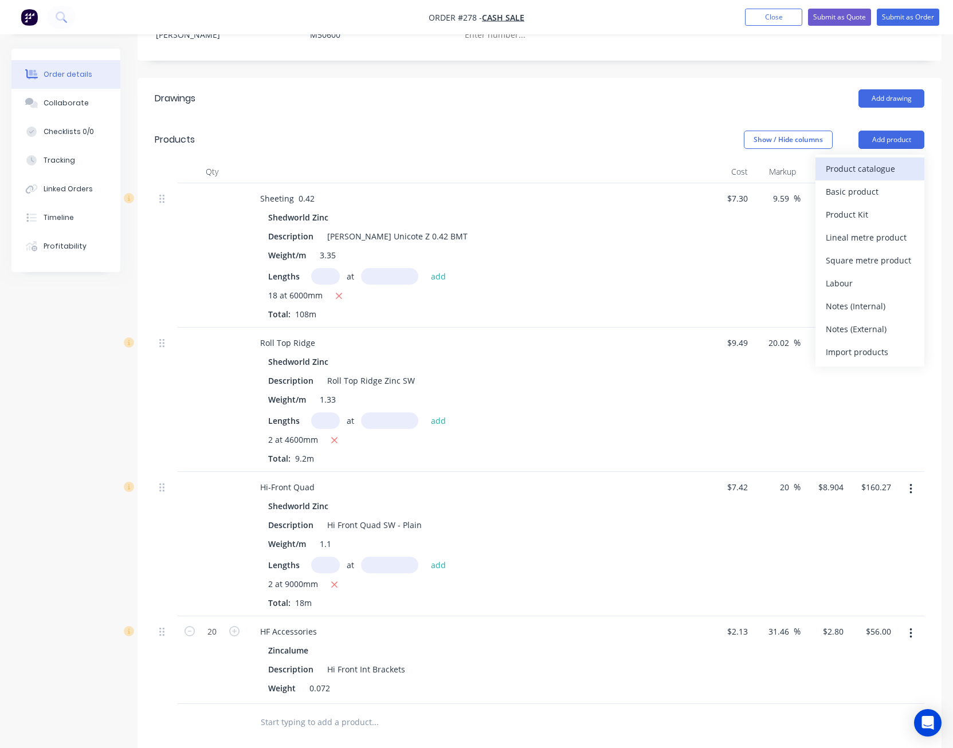
click at [880, 160] on div "Product catalogue" at bounding box center [870, 168] width 88 height 17
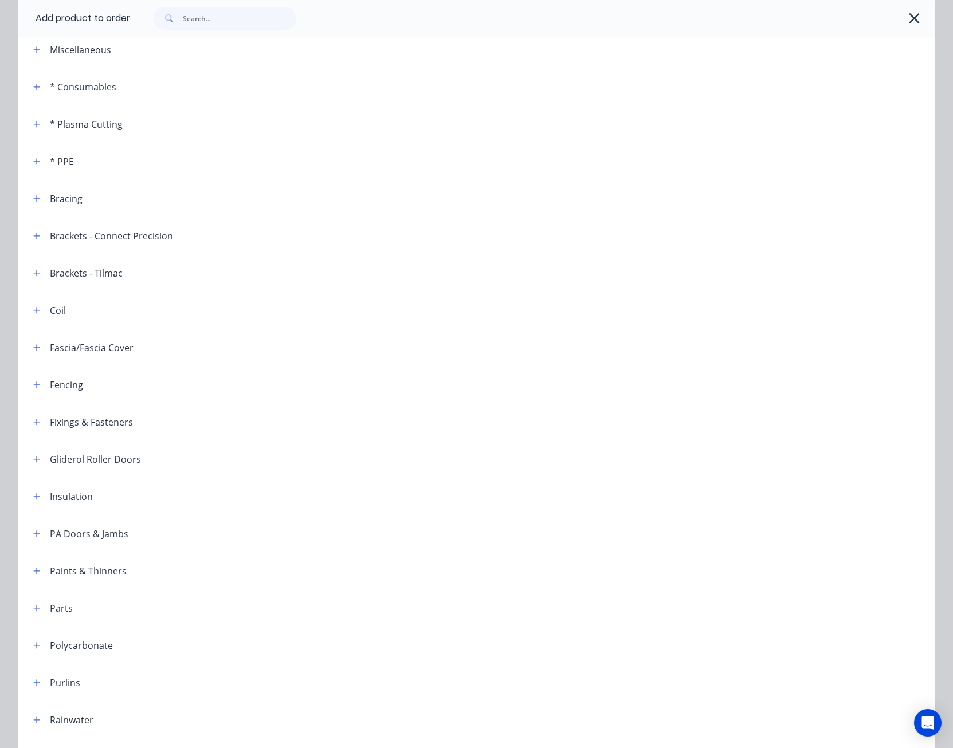
scroll to position [229, 0]
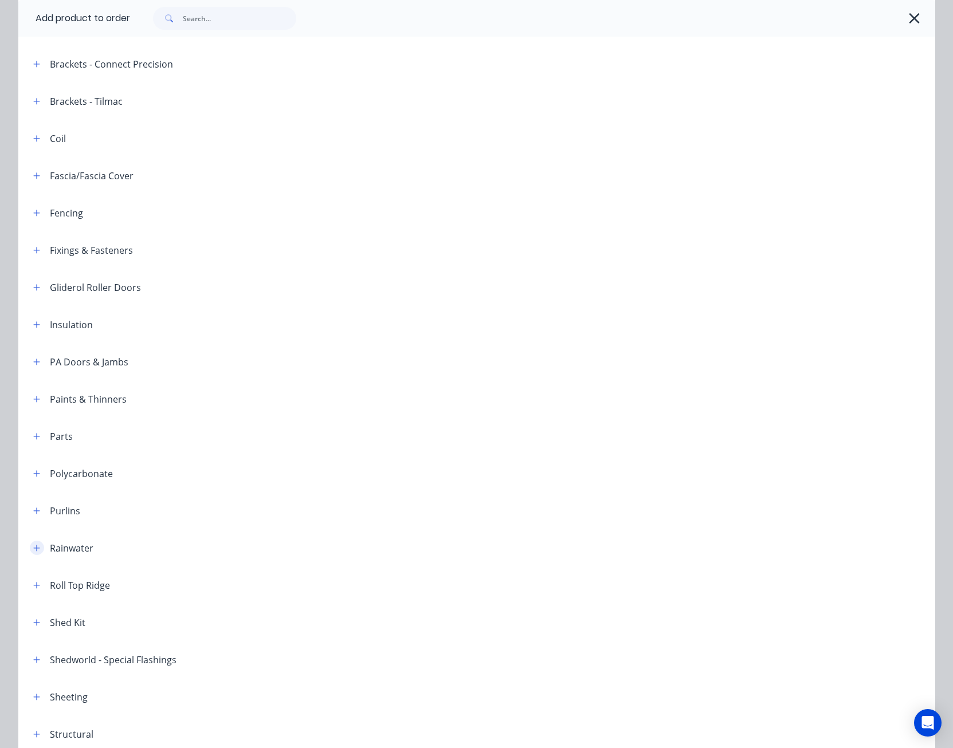
click at [34, 545] on icon "button" at bounding box center [36, 548] width 7 height 8
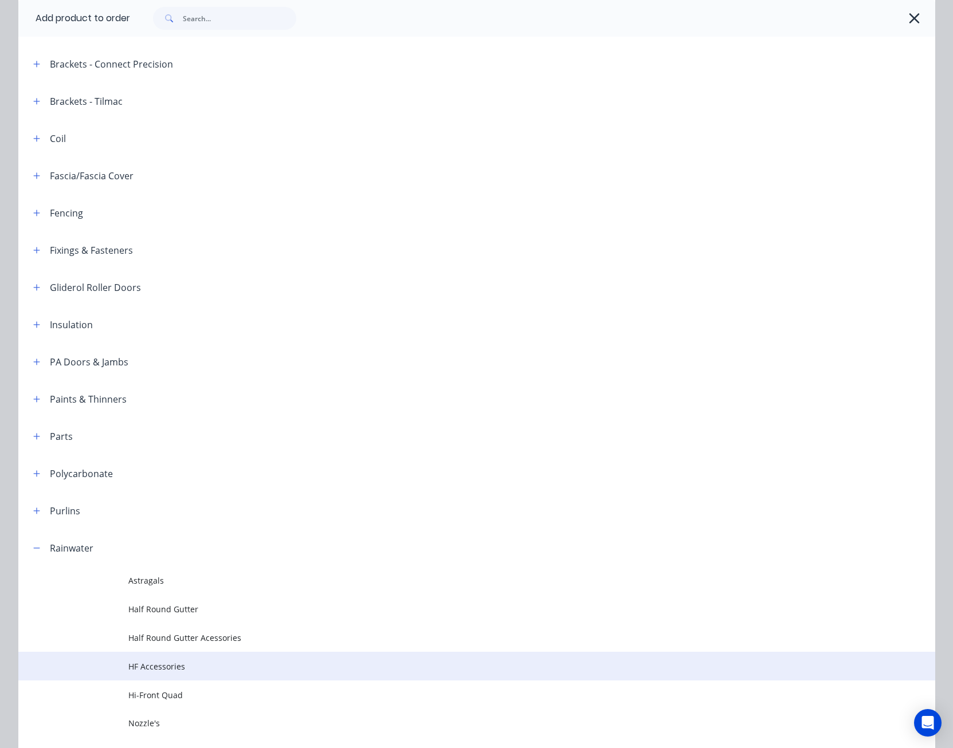
click at [153, 669] on span "HF Accessories" at bounding box center [450, 667] width 645 height 12
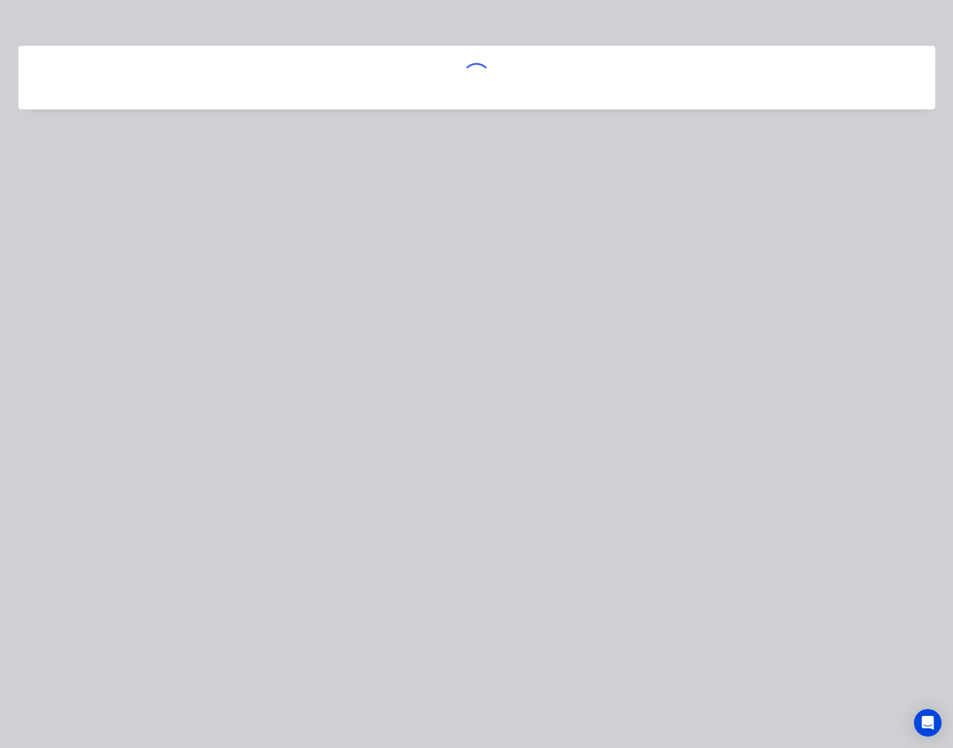
scroll to position [0, 0]
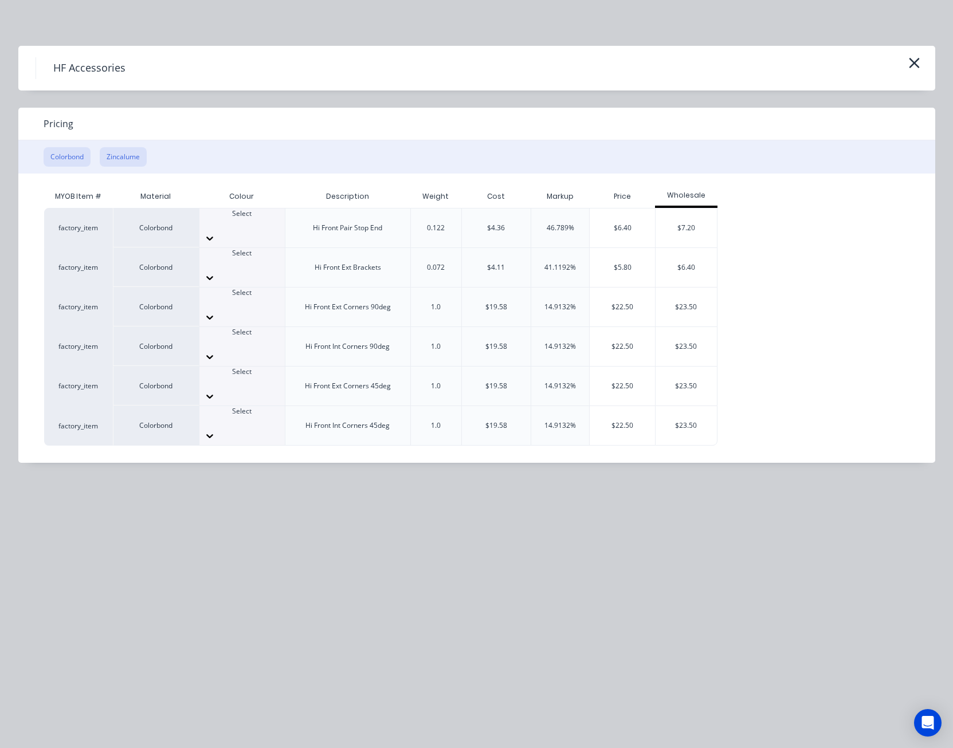
click at [107, 151] on button "Zincalume" at bounding box center [123, 156] width 47 height 19
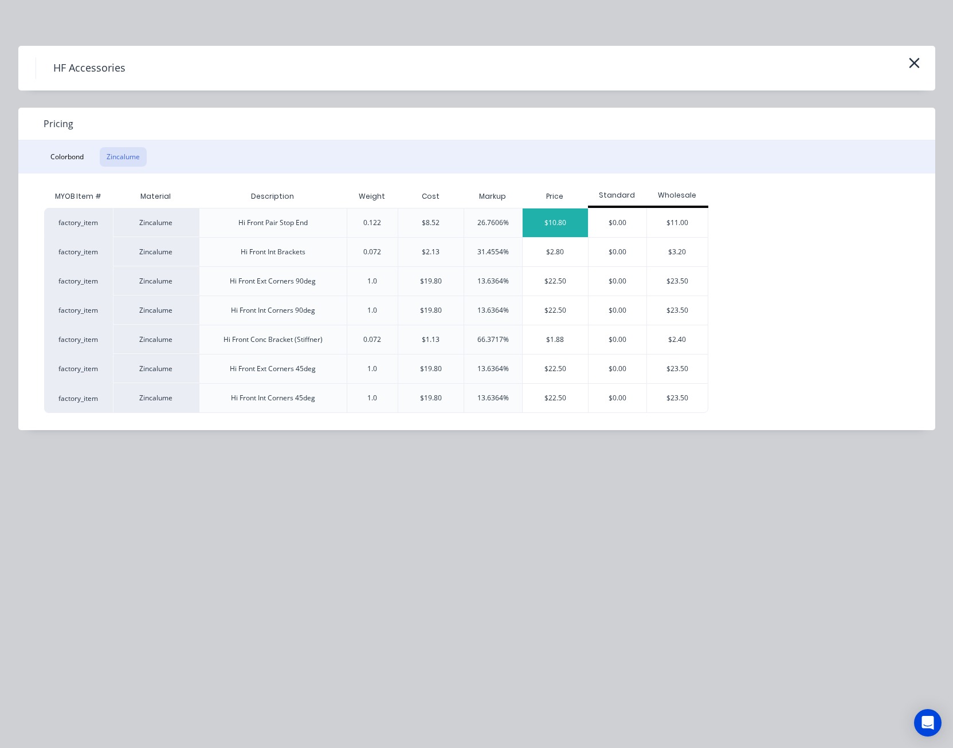
click at [542, 217] on div "$10.80" at bounding box center [555, 223] width 65 height 29
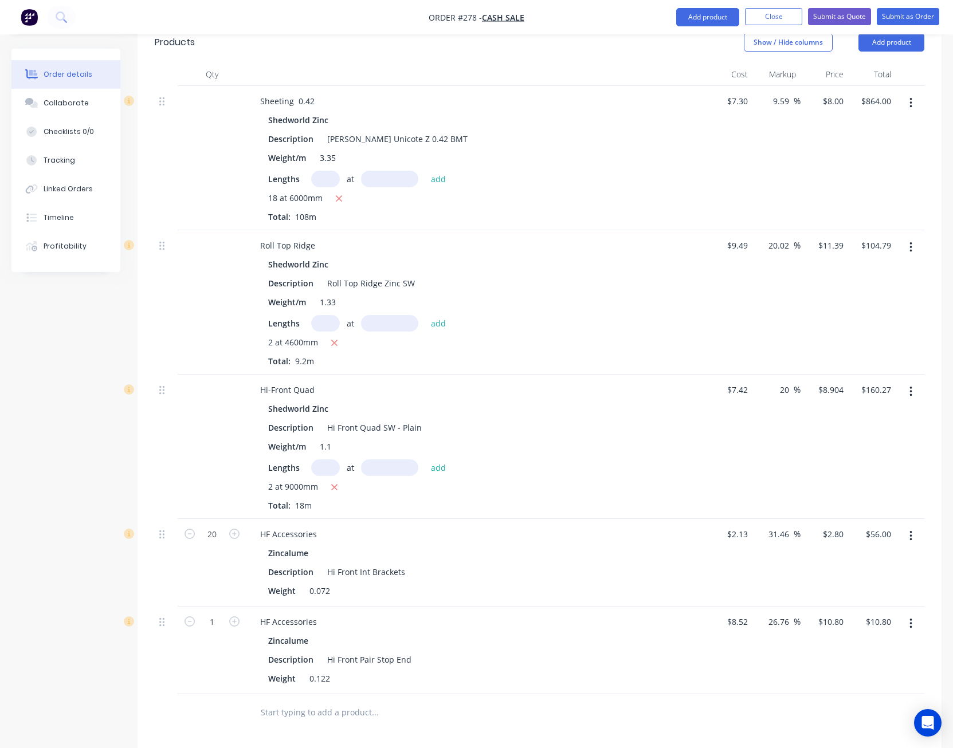
scroll to position [344, 0]
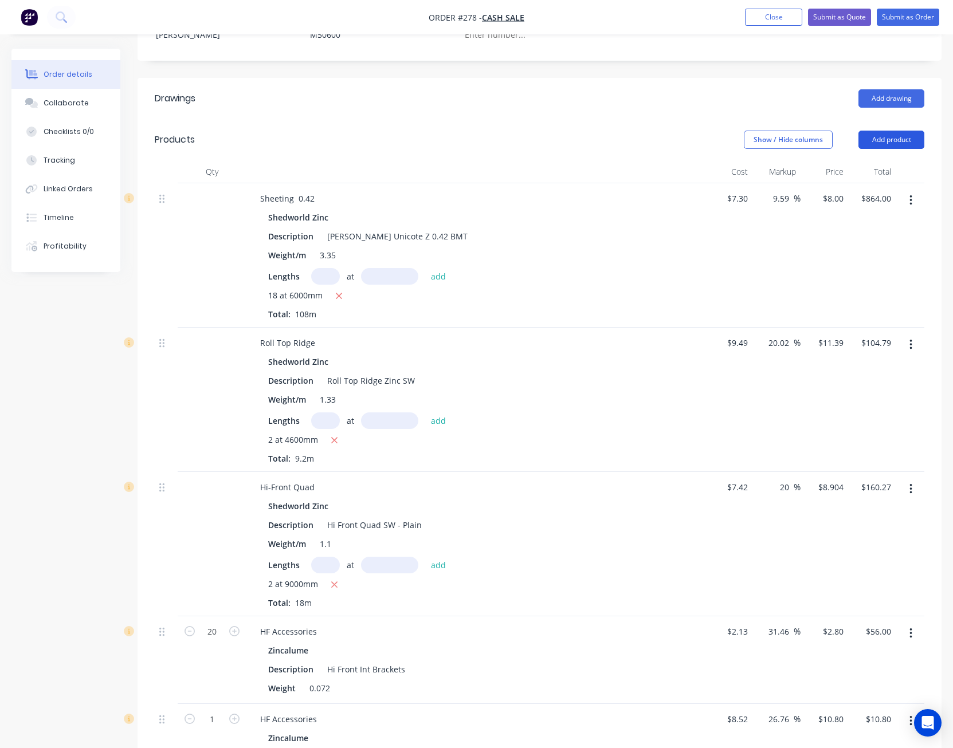
click at [907, 131] on button "Add product" at bounding box center [891, 140] width 66 height 18
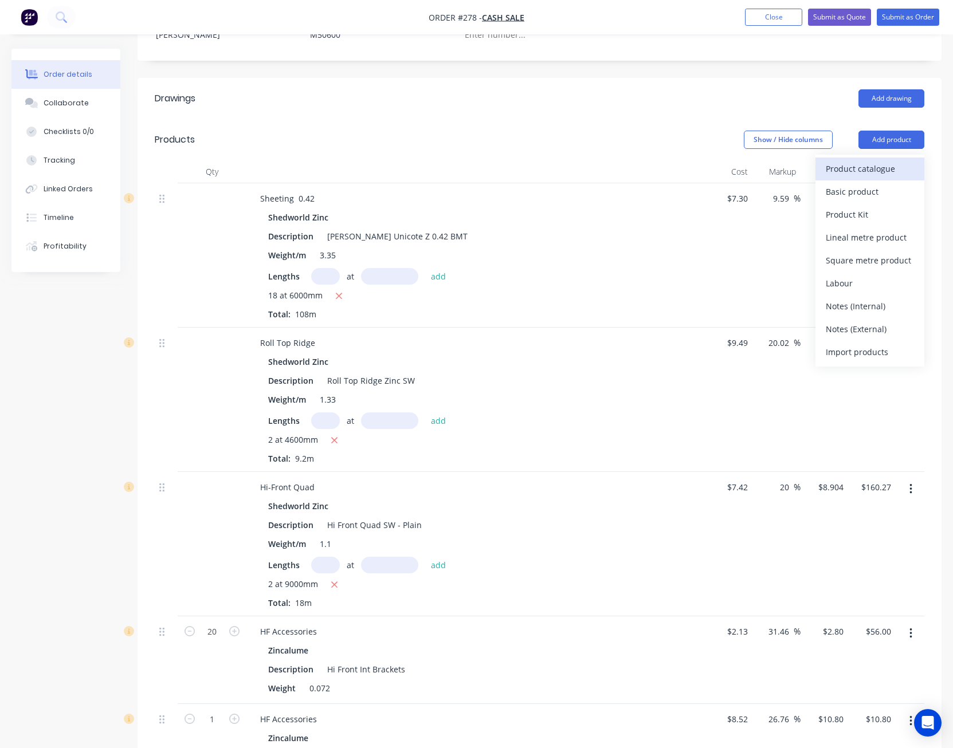
click at [888, 160] on div "Product catalogue" at bounding box center [870, 168] width 88 height 17
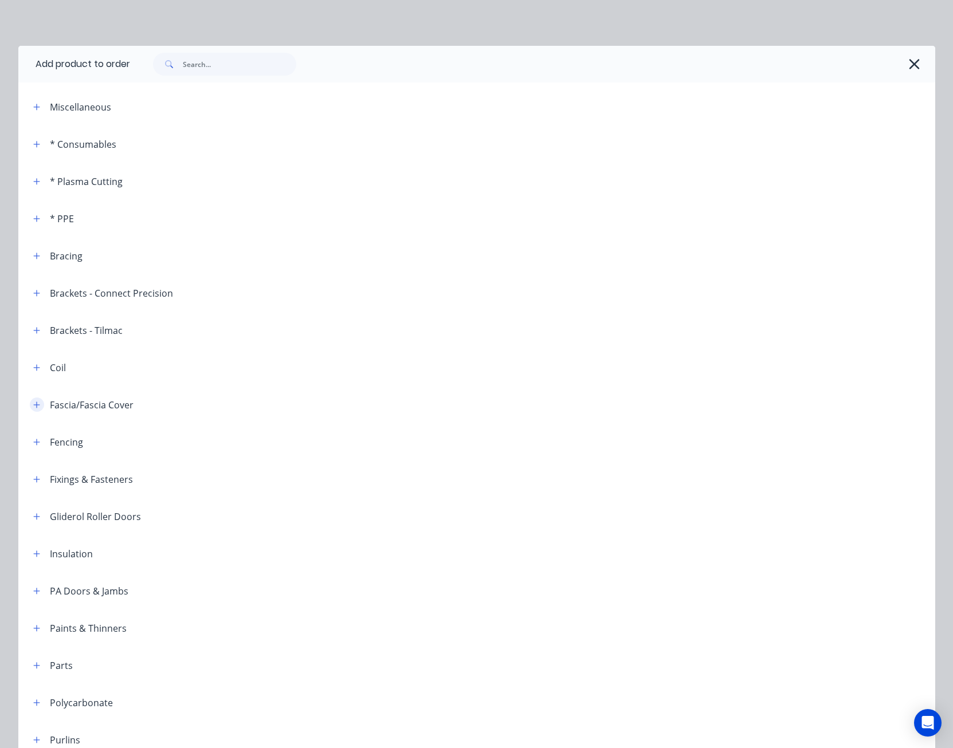
click at [33, 405] on icon "button" at bounding box center [36, 405] width 6 height 6
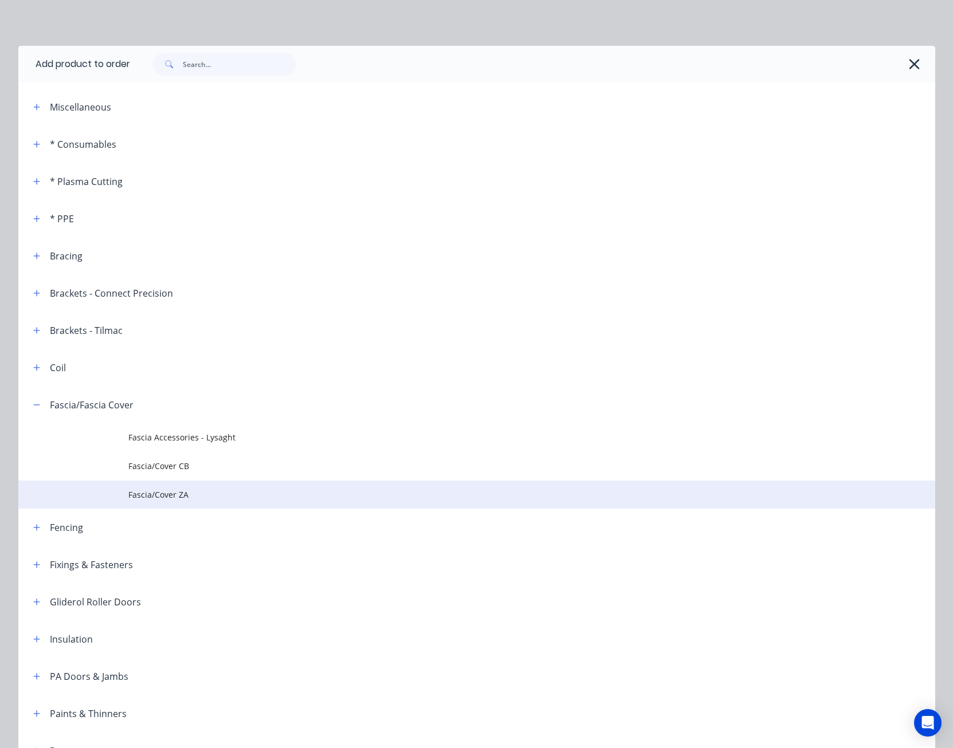
click at [166, 491] on span "Fascia/Cover ZA" at bounding box center [450, 495] width 645 height 12
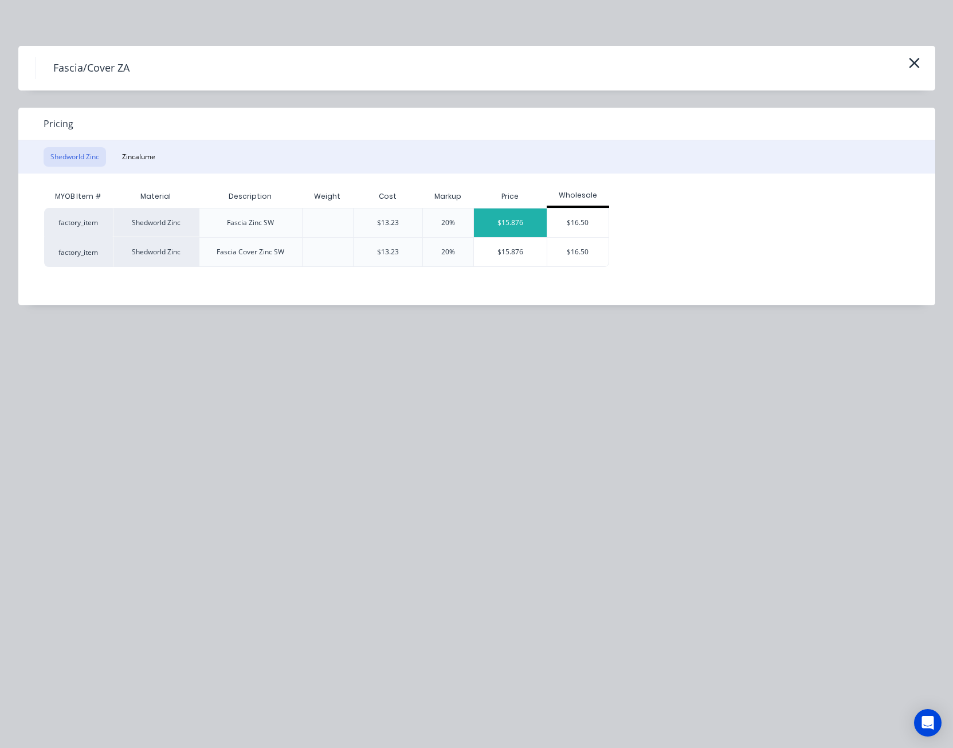
click at [513, 222] on div "$15.876" at bounding box center [510, 223] width 73 height 29
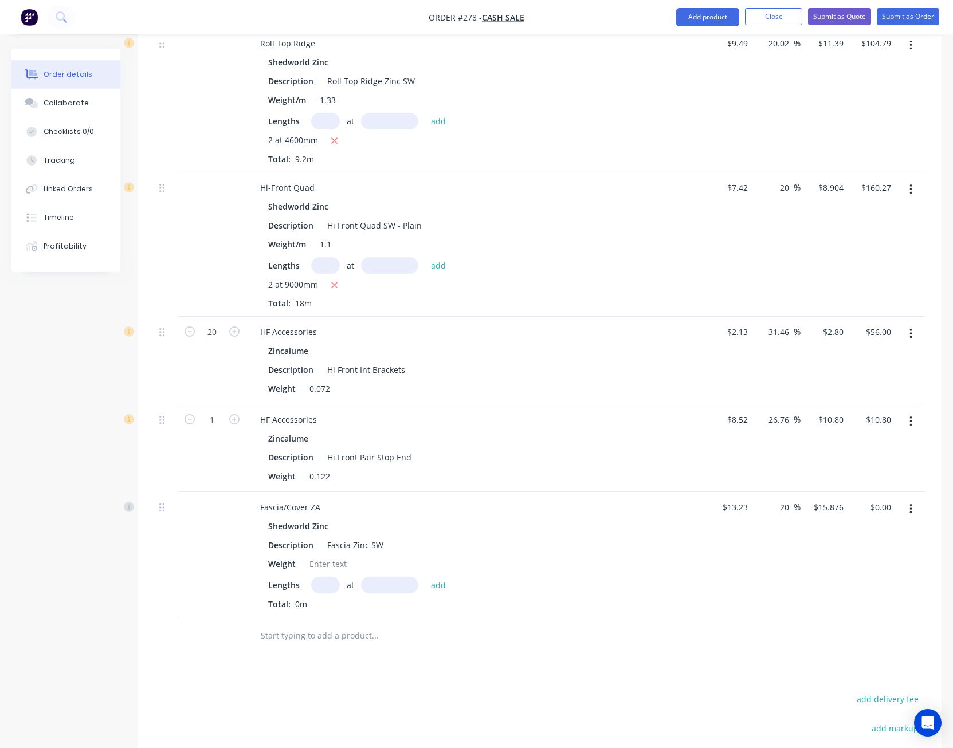
scroll to position [688, 0]
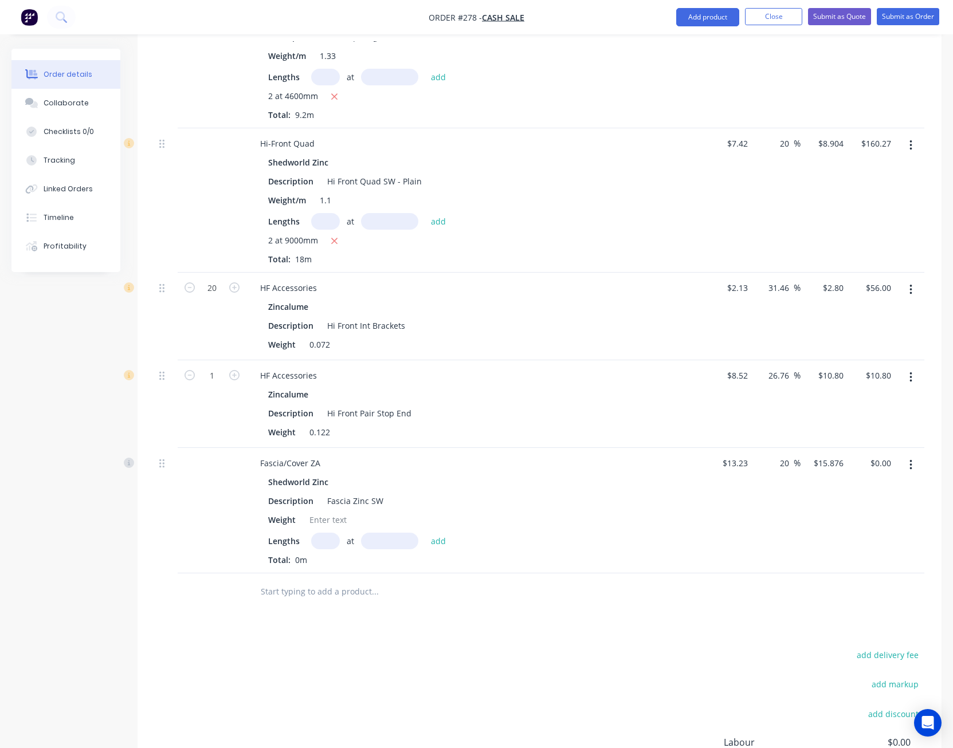
click at [328, 533] on input "text" at bounding box center [325, 541] width 29 height 17
type input "2"
type input "9000"
click at [425, 533] on button "add" at bounding box center [438, 540] width 27 height 15
type input "$285.77"
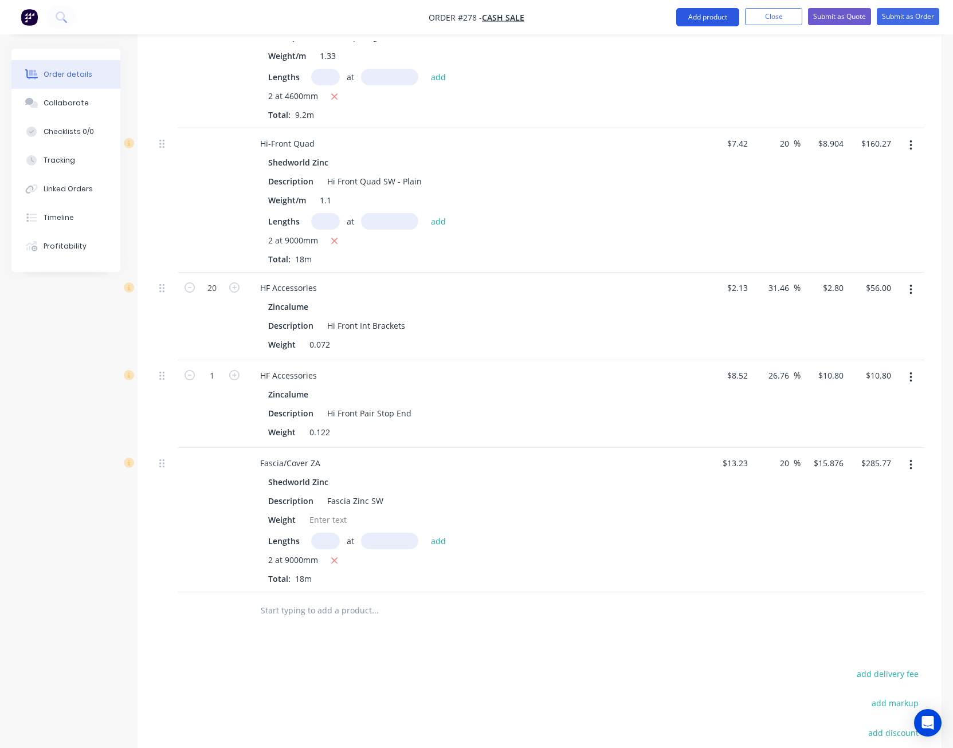
click at [716, 19] on button "Add product" at bounding box center [707, 17] width 63 height 18
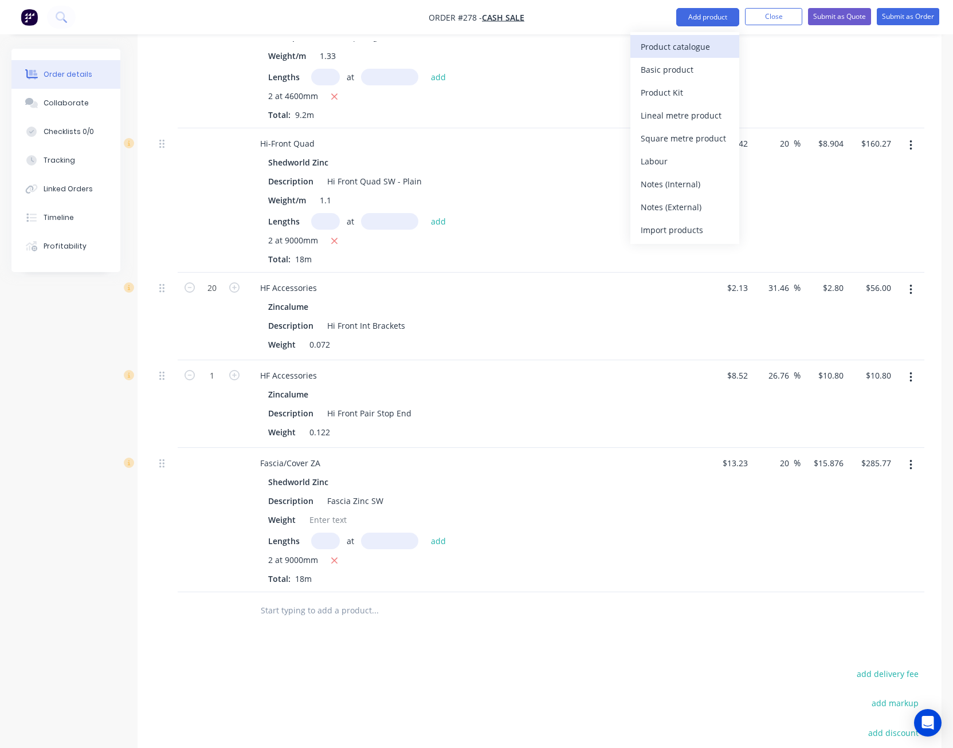
click at [713, 50] on div "Product catalogue" at bounding box center [685, 46] width 88 height 17
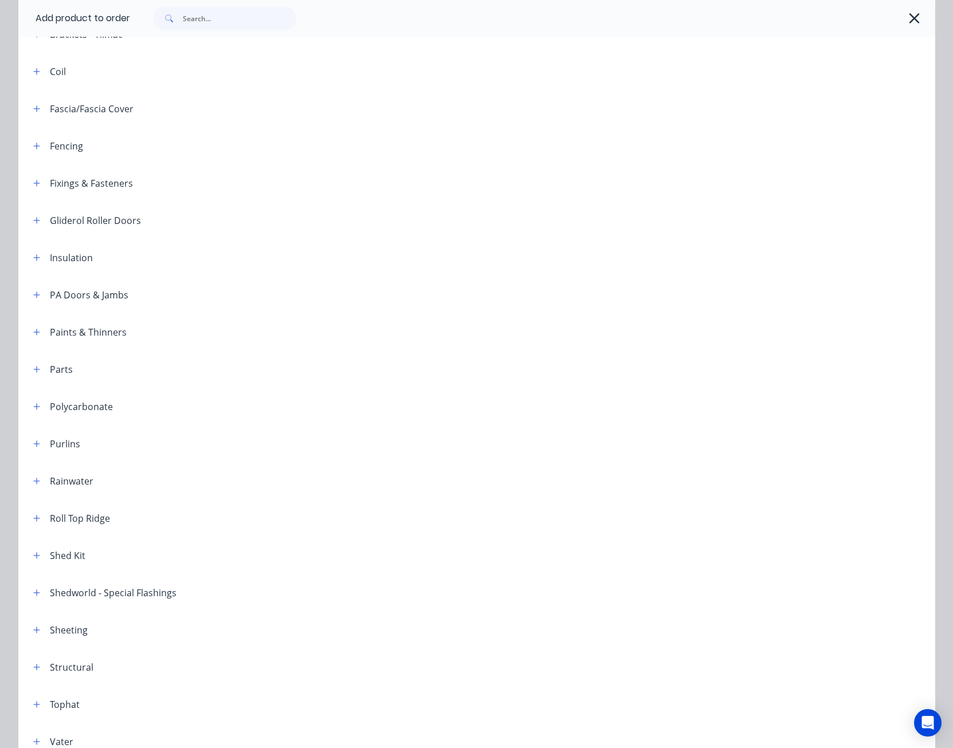
scroll to position [229, 0]
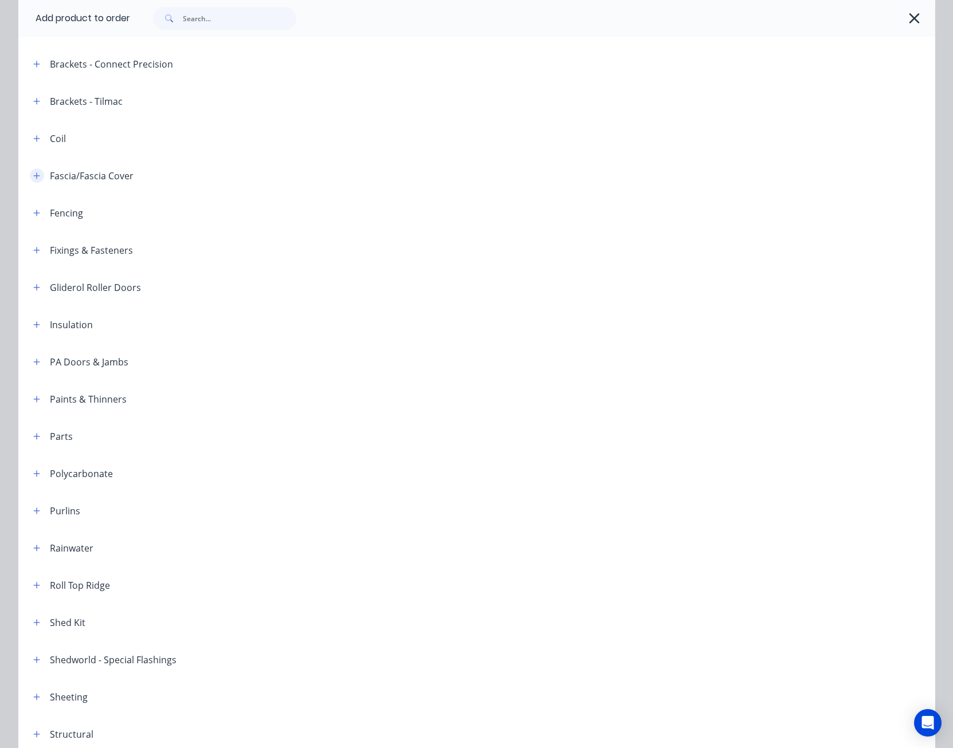
click at [33, 178] on icon "button" at bounding box center [36, 176] width 7 height 8
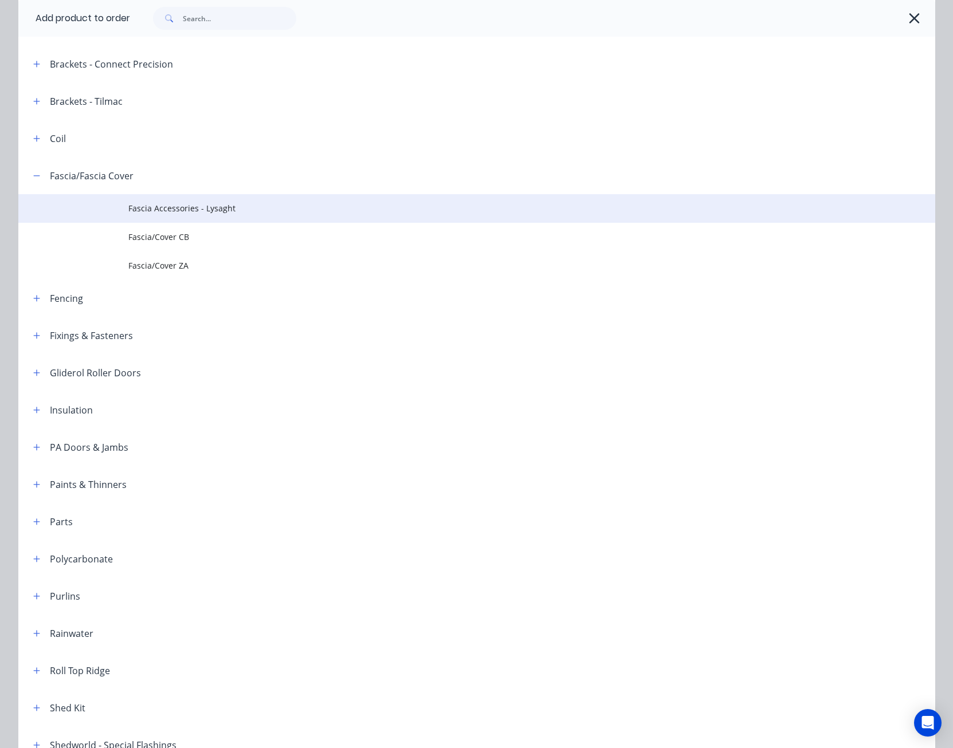
click at [178, 212] on span "Fascia Accessories - Lysaght" at bounding box center [450, 208] width 645 height 12
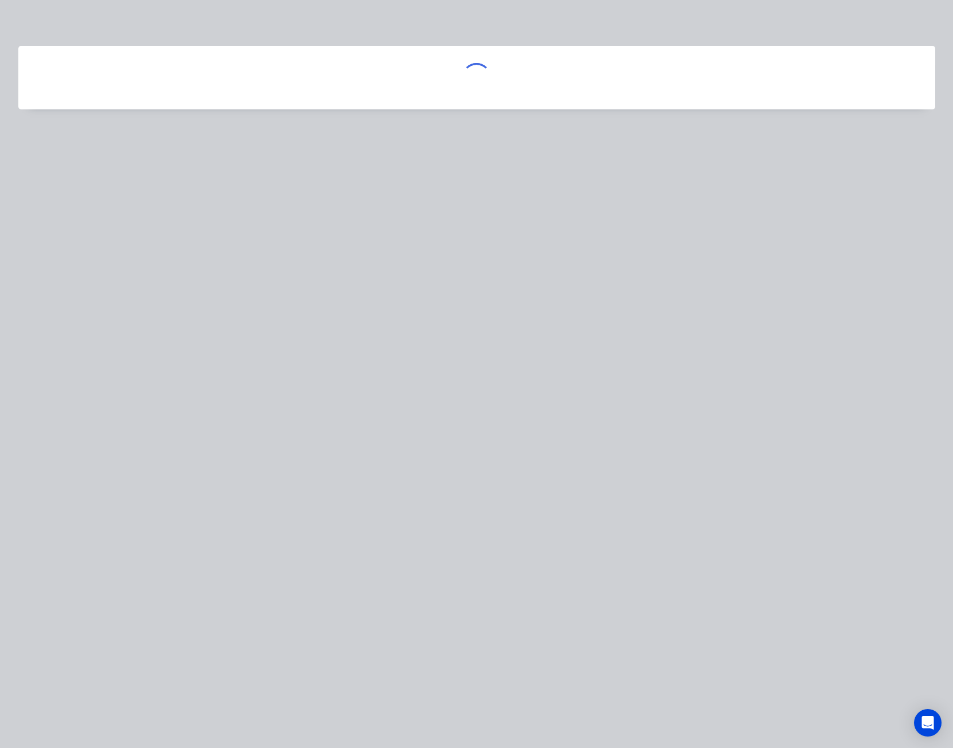
scroll to position [0, 0]
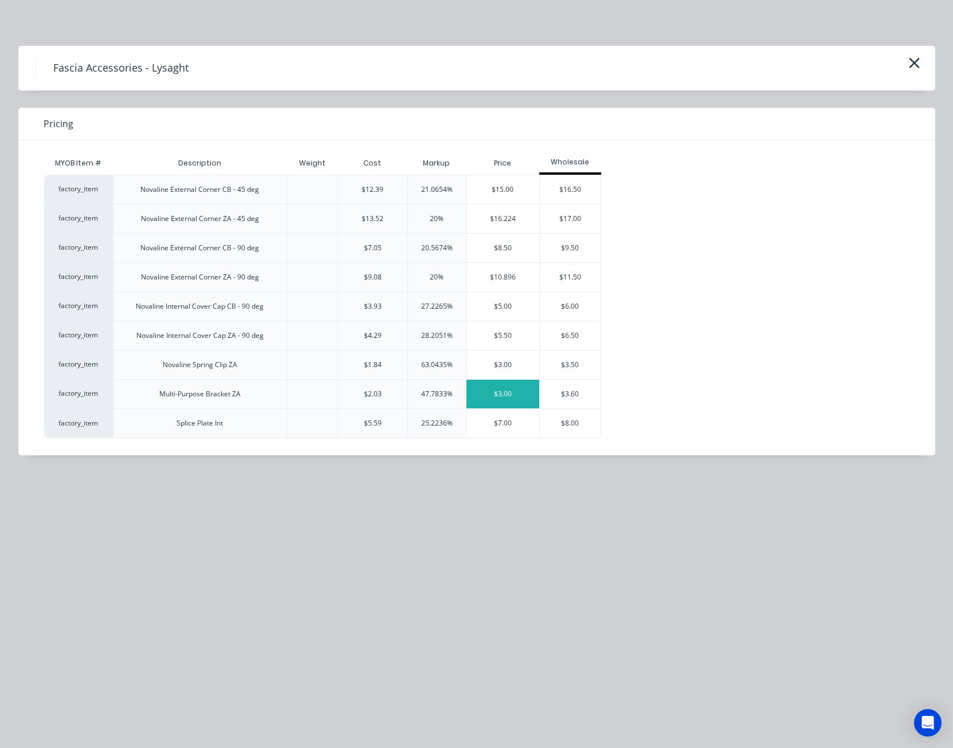
click at [505, 398] on div "$3.00" at bounding box center [502, 394] width 73 height 29
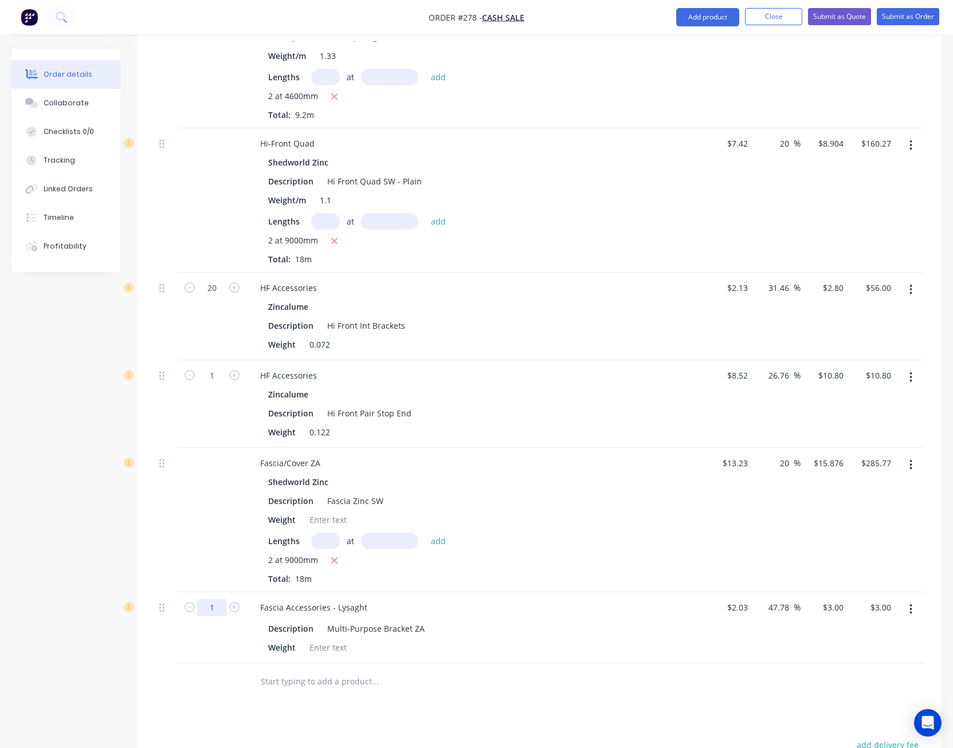
click at [216, 599] on input "1" at bounding box center [212, 607] width 30 height 17
type input "20"
type input "$60.00"
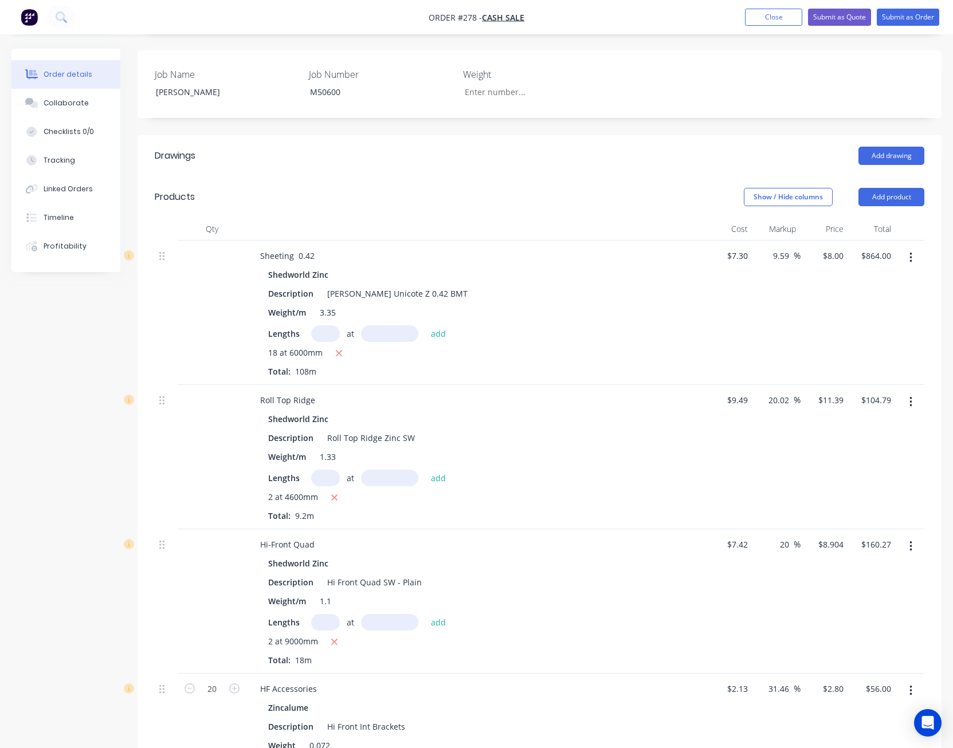
scroll to position [172, 0]
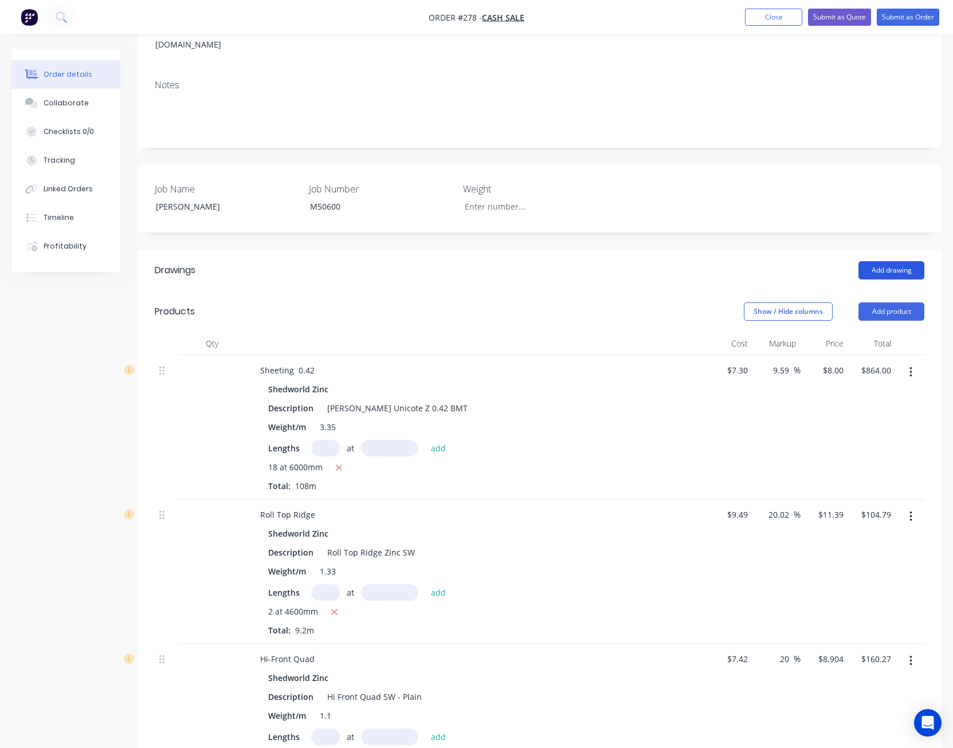
click at [895, 261] on button "Add drawing" at bounding box center [891, 270] width 66 height 18
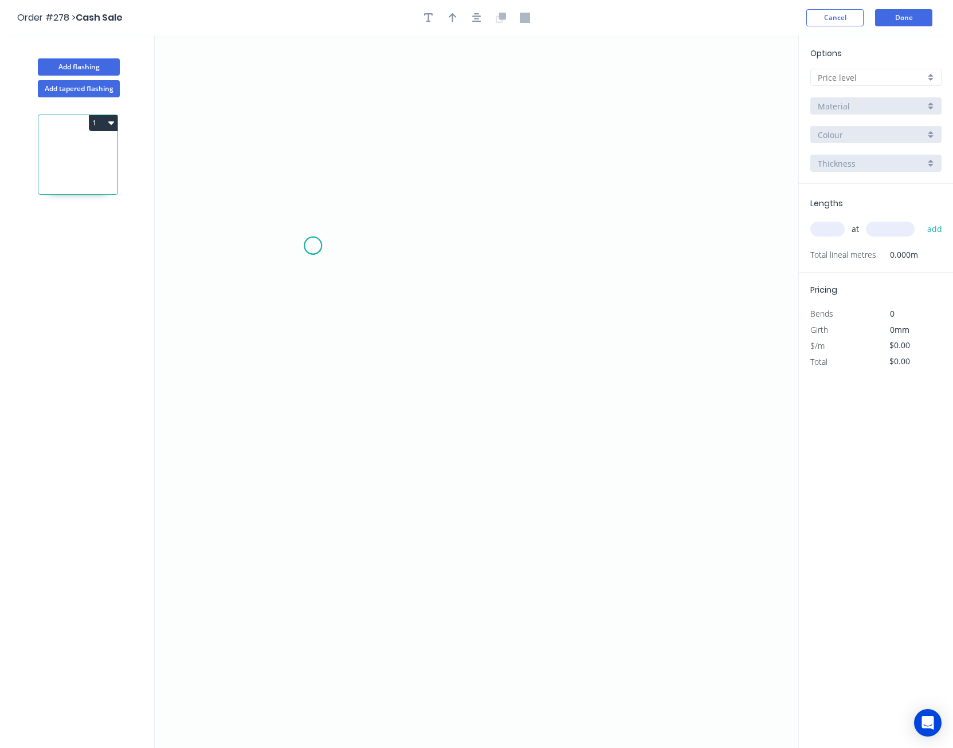
click at [313, 246] on icon "0" at bounding box center [477, 392] width 644 height 713
click at [358, 207] on icon "0" at bounding box center [477, 392] width 644 height 713
click at [637, 203] on icon "0 ?" at bounding box center [477, 392] width 644 height 713
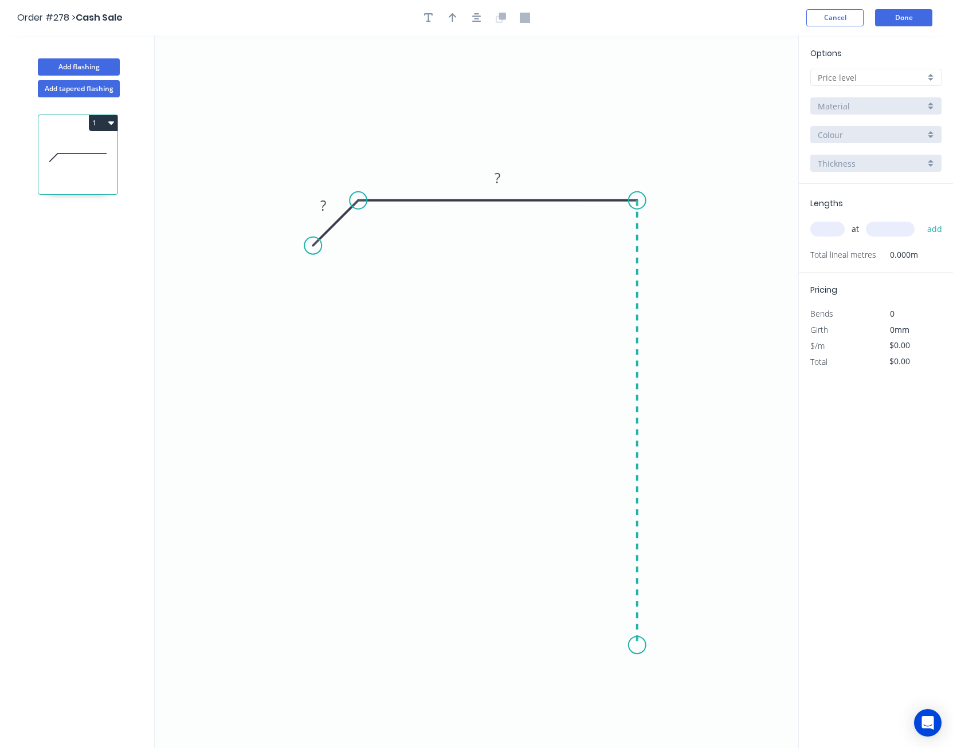
click at [665, 646] on icon "0 ? ?" at bounding box center [477, 392] width 644 height 713
click at [665, 646] on icon "0 ? ? ?" at bounding box center [477, 392] width 644 height 713
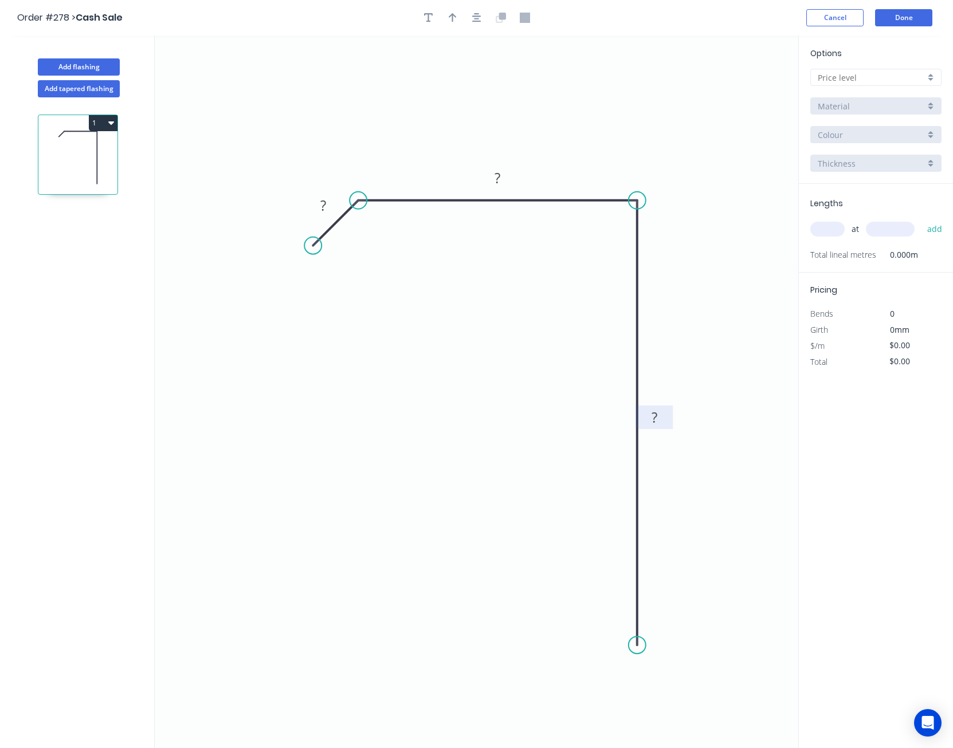
click at [657, 414] on tspan "?" at bounding box center [655, 417] width 6 height 19
click at [874, 81] on input "text" at bounding box center [871, 78] width 107 height 12
click at [857, 96] on div "A" at bounding box center [876, 99] width 130 height 20
type input "A"
type input "$14.36"
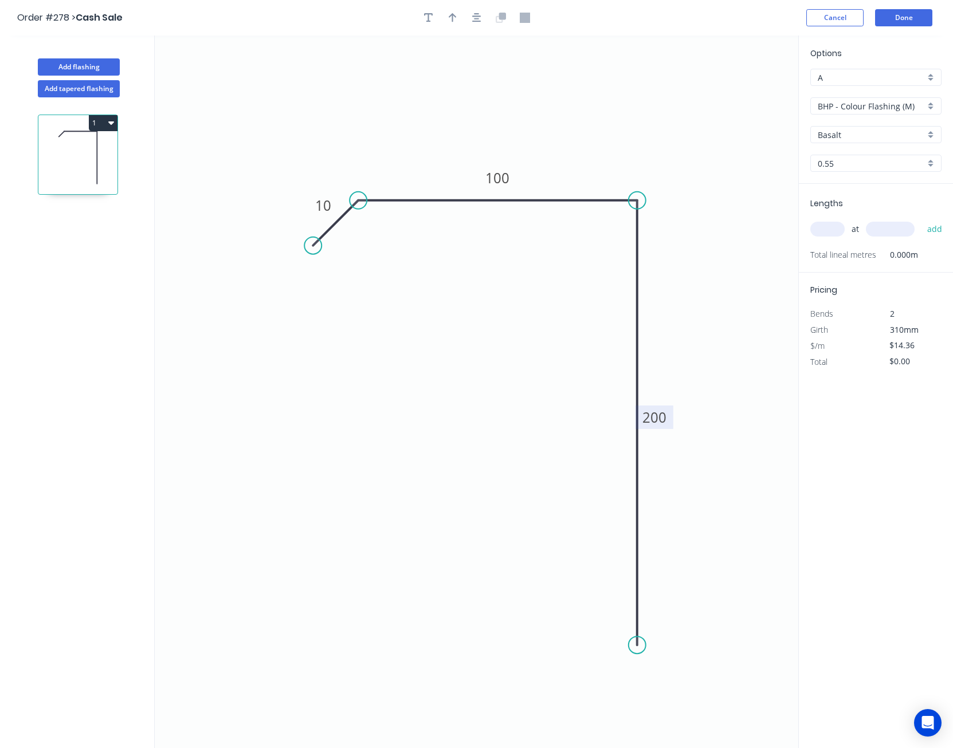
click at [854, 102] on input "BHP - Colour Flashing (M)" at bounding box center [871, 106] width 107 height 12
click at [849, 184] on div "SW - Zinc Flashing" at bounding box center [876, 188] width 130 height 20
type input "SW - Zinc Flashing"
type input "Zinc"
type input "$14.38"
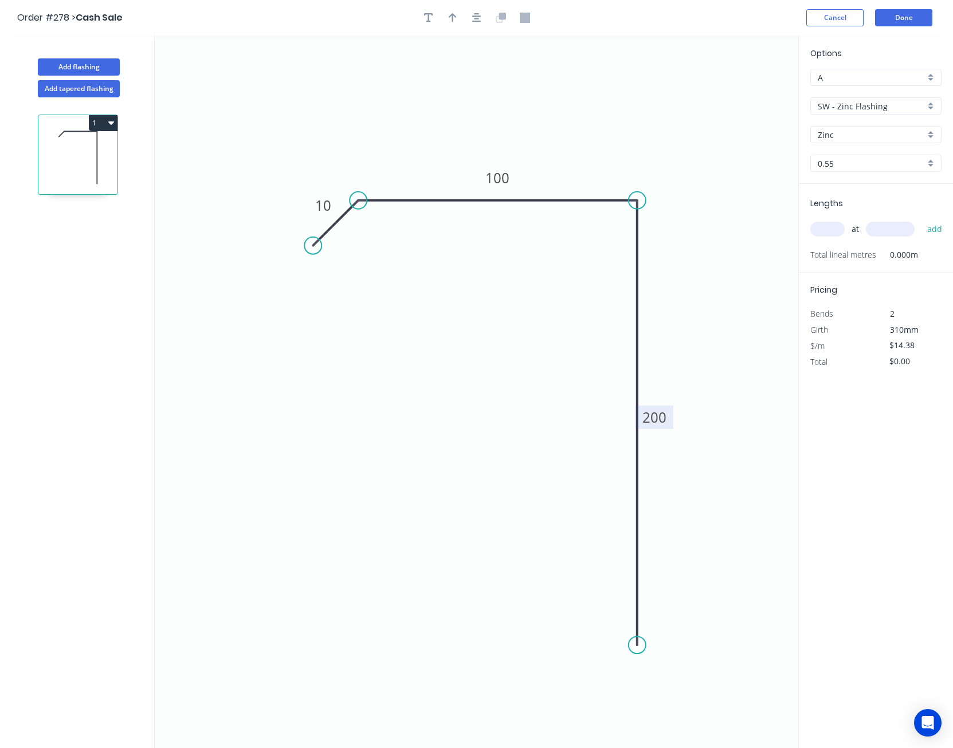
click at [830, 231] on input "text" at bounding box center [827, 229] width 34 height 15
type input "4"
type input "6000"
click at [921, 219] on button "add" at bounding box center [934, 228] width 27 height 19
type input "$345.12"
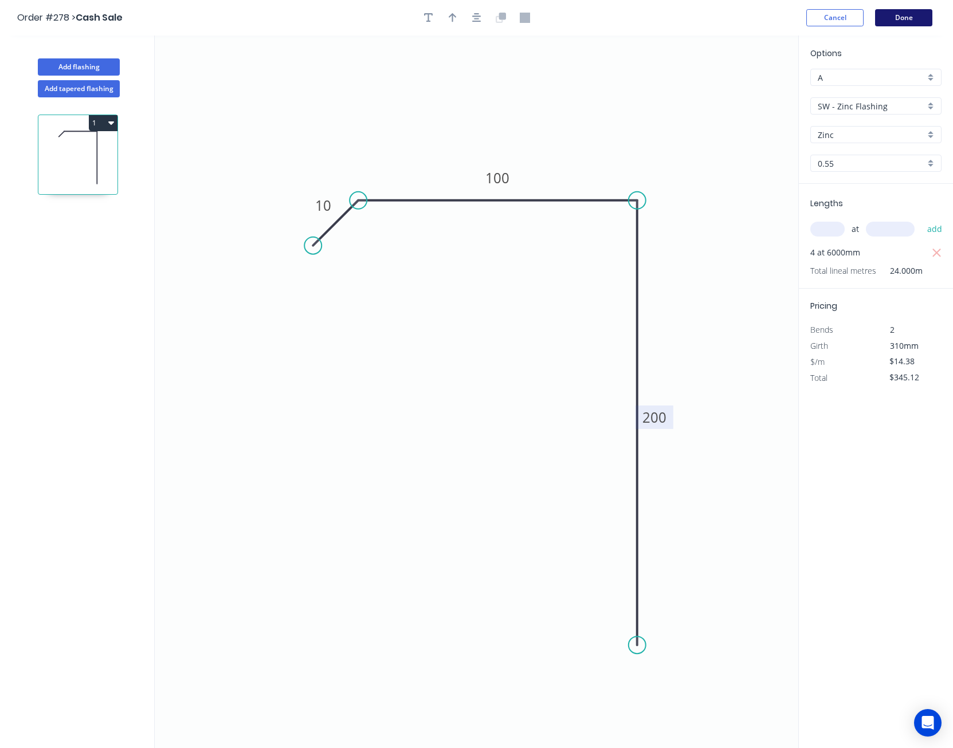
click at [912, 17] on button "Done" at bounding box center [903, 17] width 57 height 17
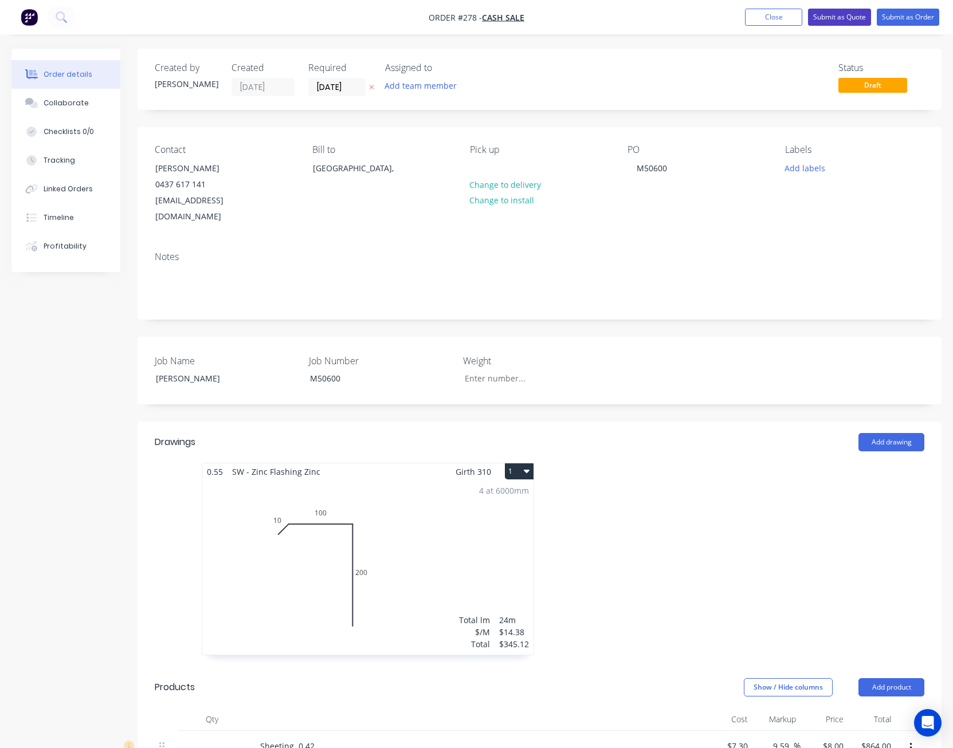
click at [837, 14] on button "Submit as Quote" at bounding box center [839, 17] width 63 height 17
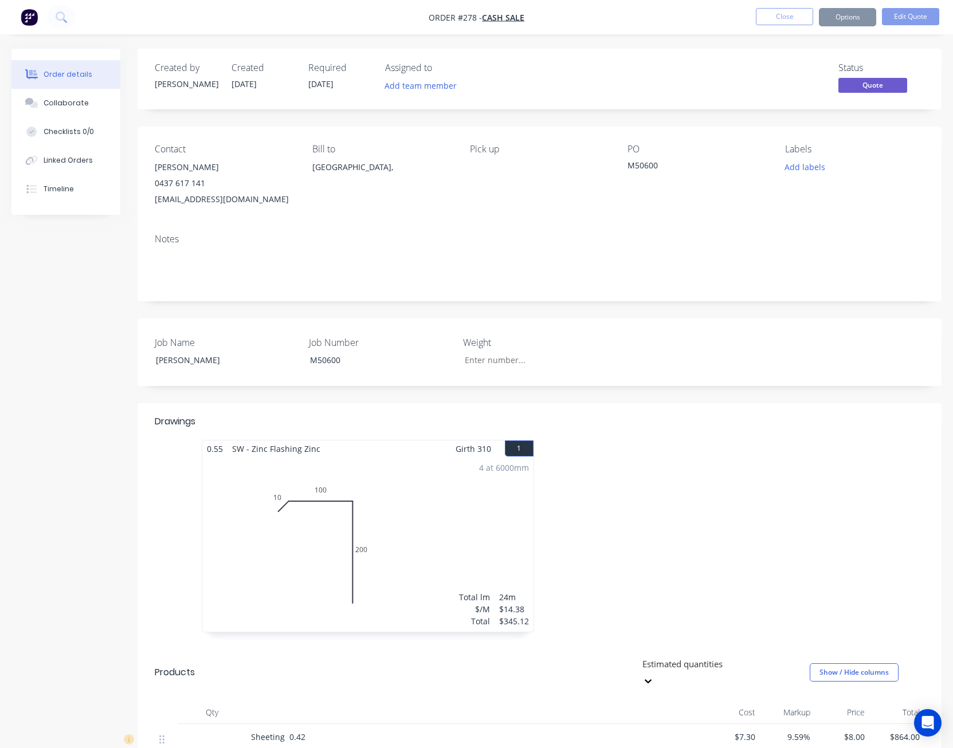
click at [860, 19] on button "Options" at bounding box center [847, 17] width 57 height 18
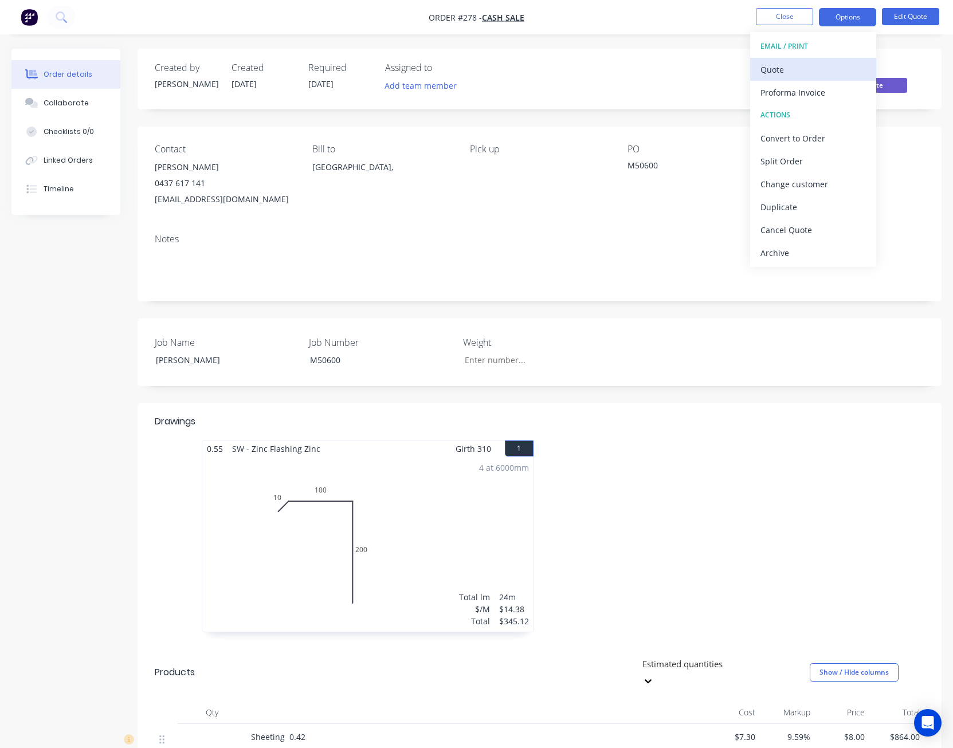
click at [832, 65] on div "Quote" at bounding box center [812, 69] width 105 height 17
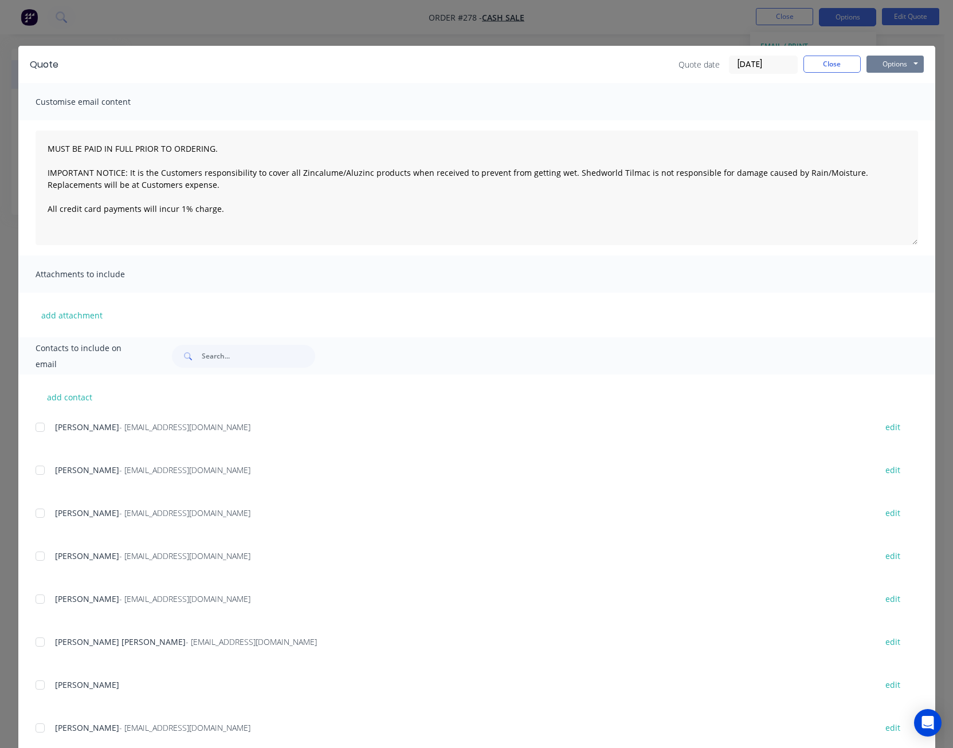
click at [878, 59] on button "Options" at bounding box center [894, 64] width 57 height 17
click at [887, 96] on button "Print" at bounding box center [902, 103] width 73 height 19
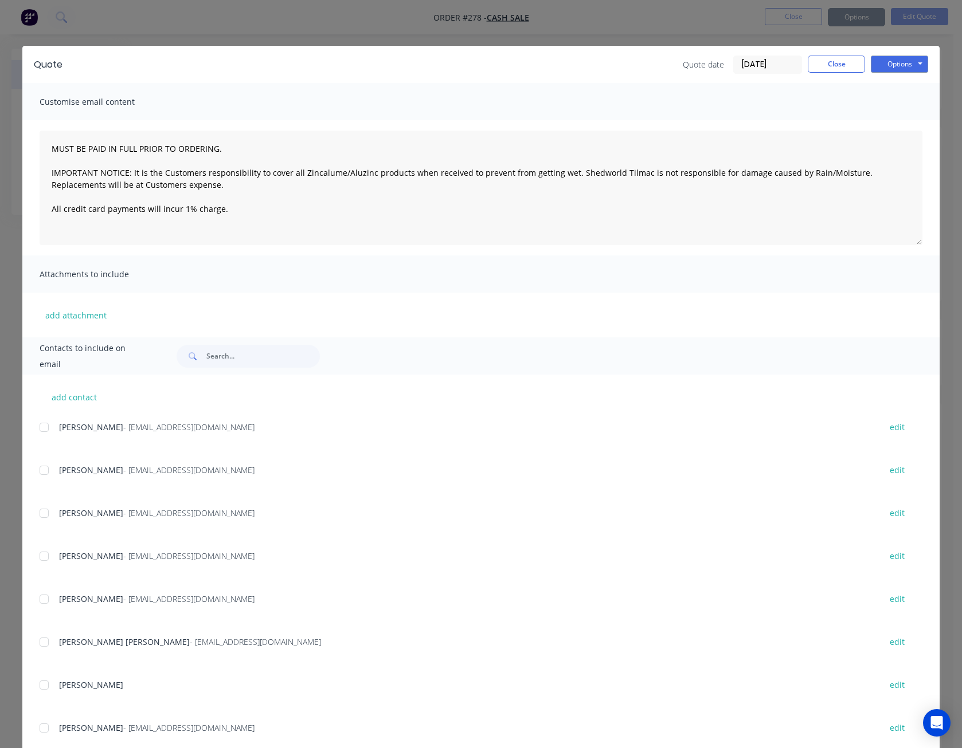
type textarea "MUST BE PAID IN FULL PRIOR TO ORDERING. IMPORTANT NOTICE: It is the Customers r…"
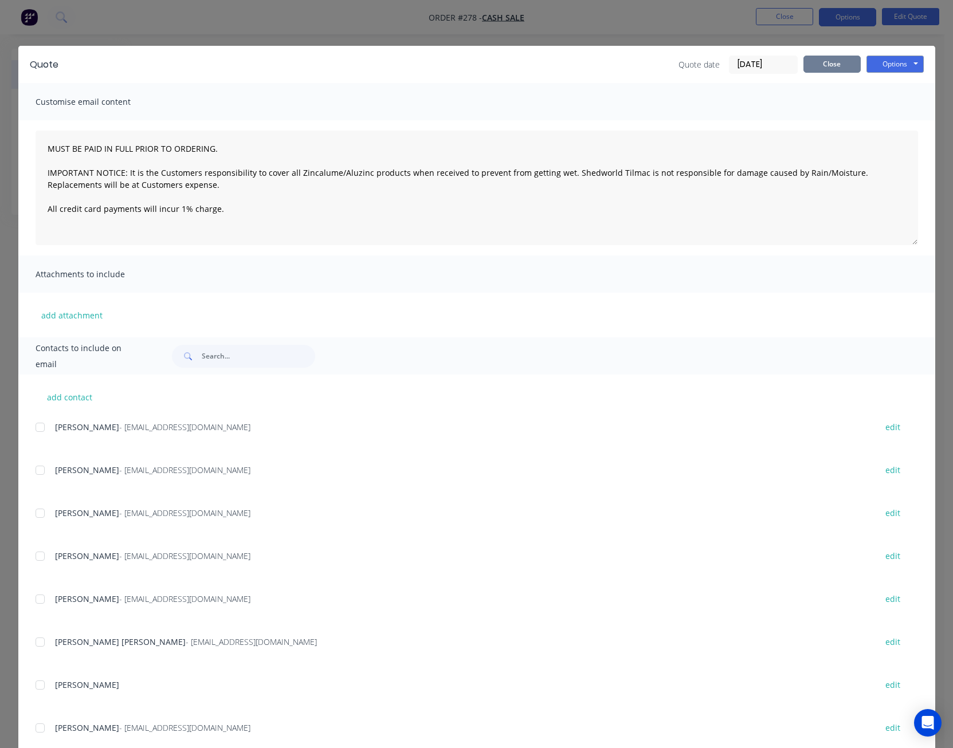
click at [822, 69] on button "Close" at bounding box center [831, 64] width 57 height 17
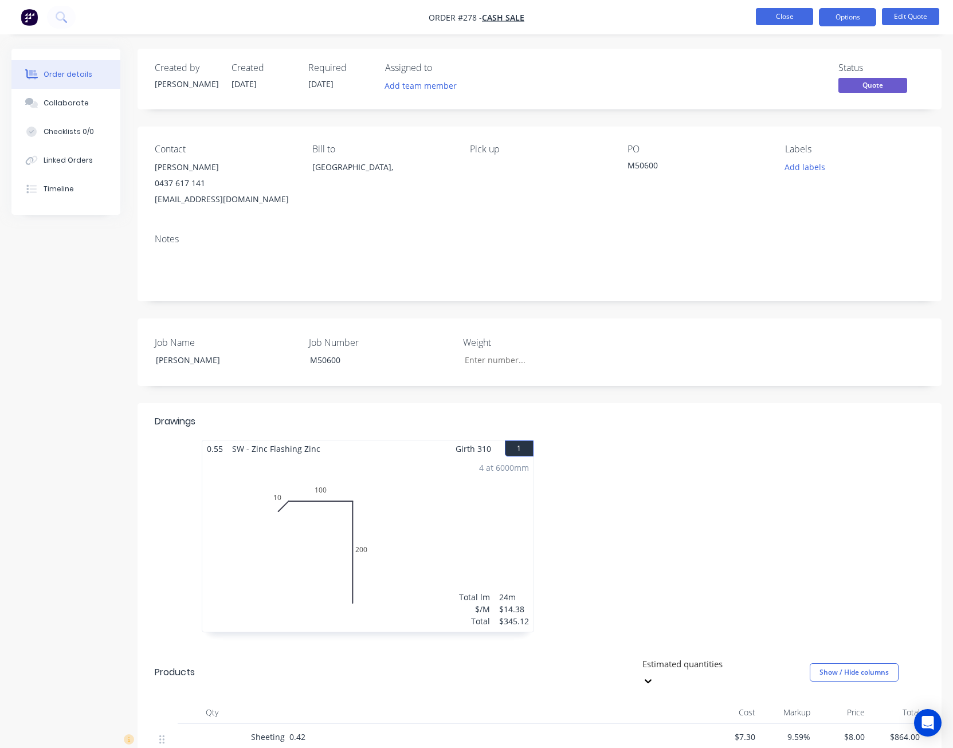
click at [802, 17] on button "Close" at bounding box center [784, 16] width 57 height 17
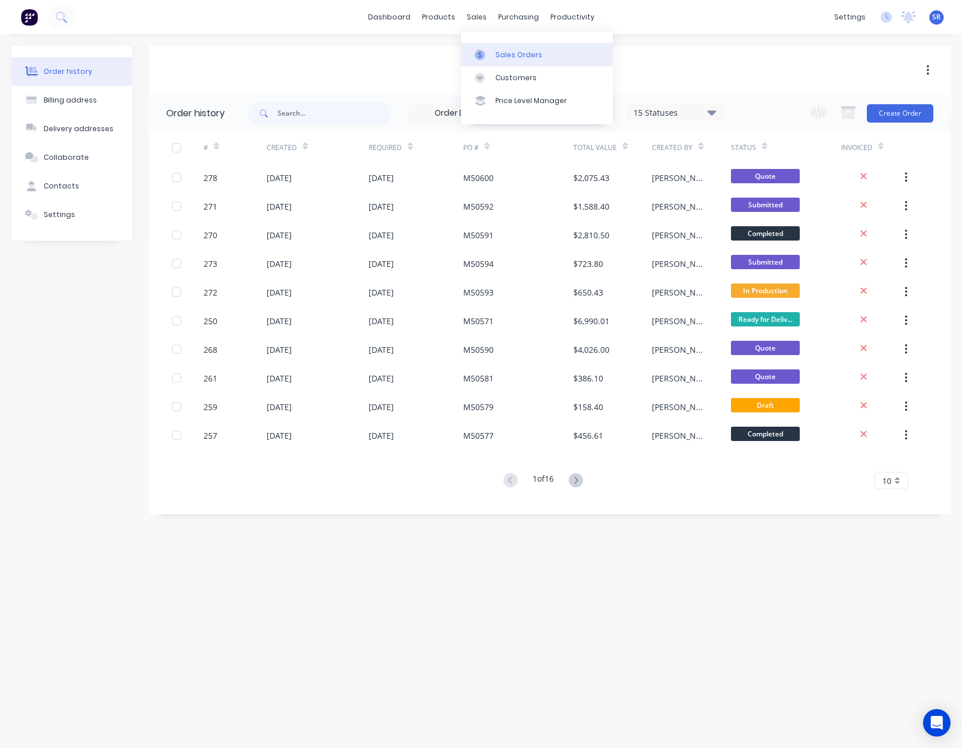
click at [495, 47] on link "Sales Orders" at bounding box center [537, 54] width 152 height 23
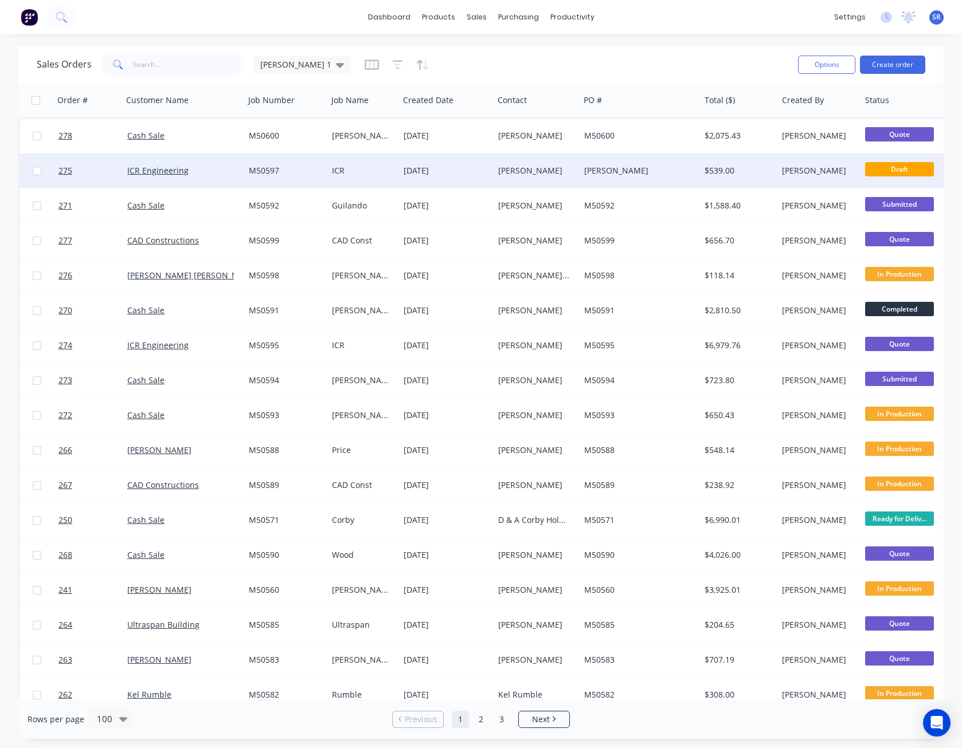
click at [621, 172] on div "[PERSON_NAME]" at bounding box center [637, 170] width 106 height 11
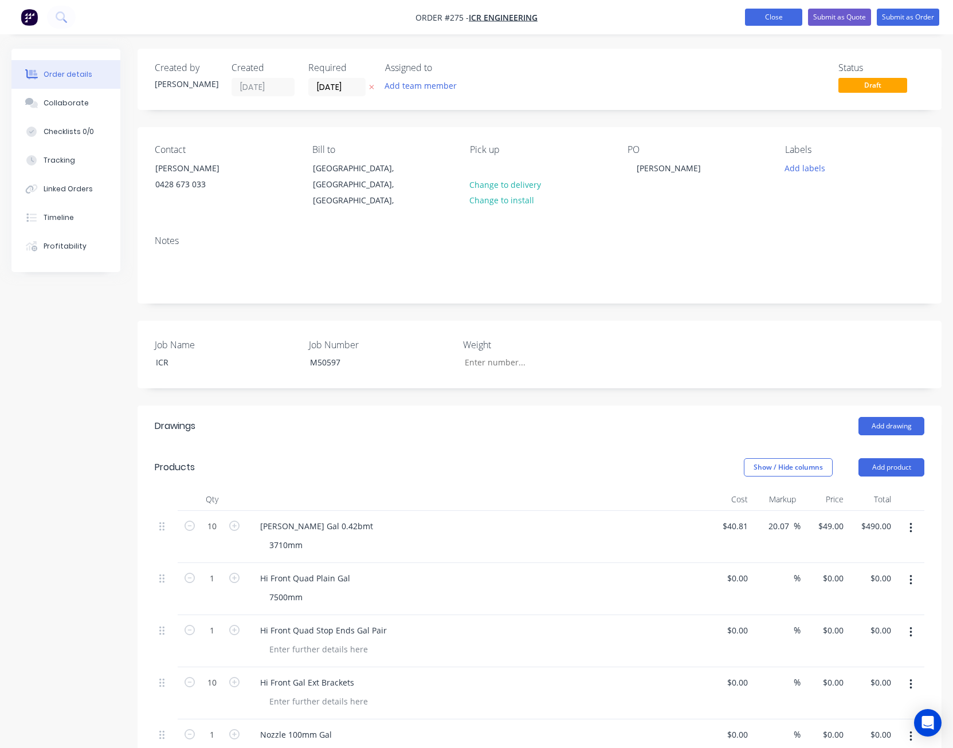
click at [779, 18] on button "Close" at bounding box center [773, 17] width 57 height 17
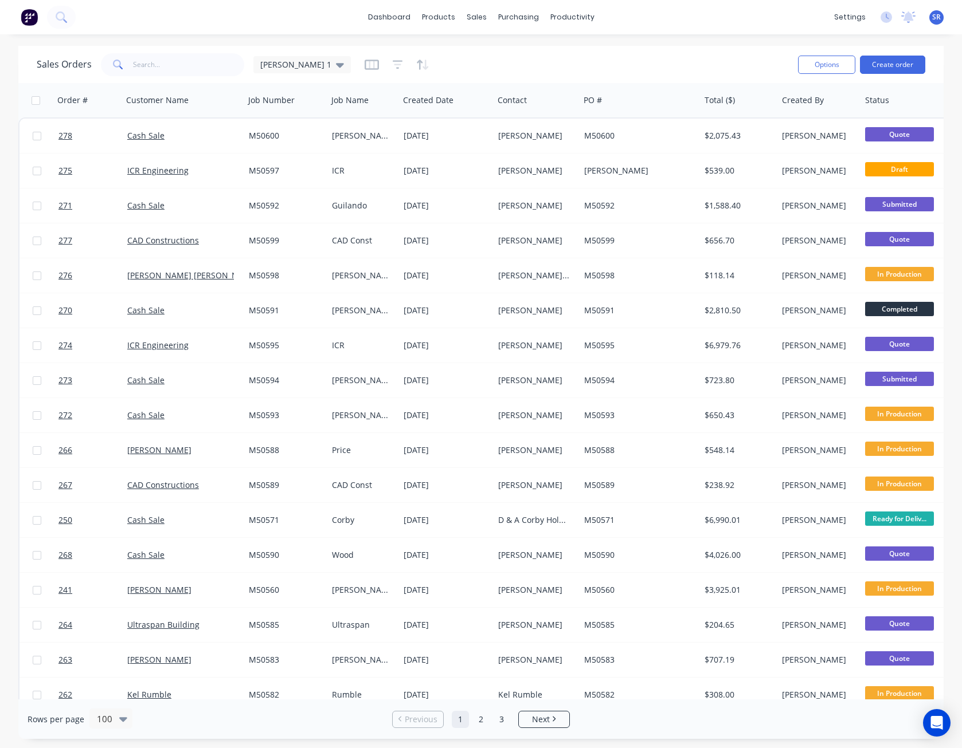
click at [934, 18] on span "SR" at bounding box center [936, 17] width 9 height 10
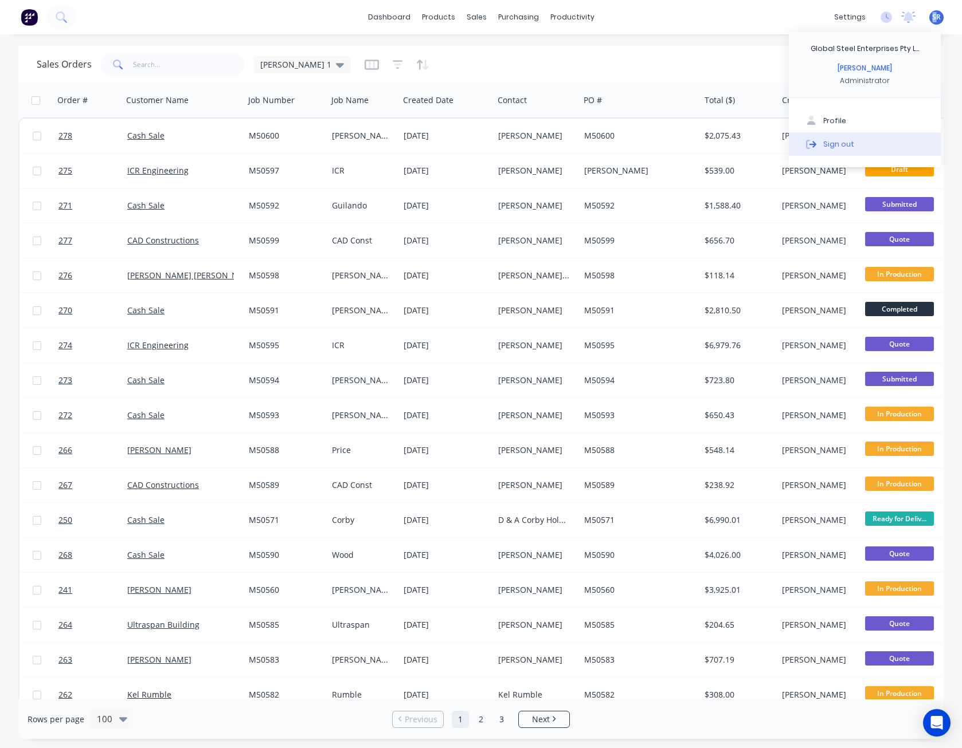
click at [870, 135] on button "Sign out" at bounding box center [865, 143] width 152 height 23
